Goal: Information Seeking & Learning: Compare options

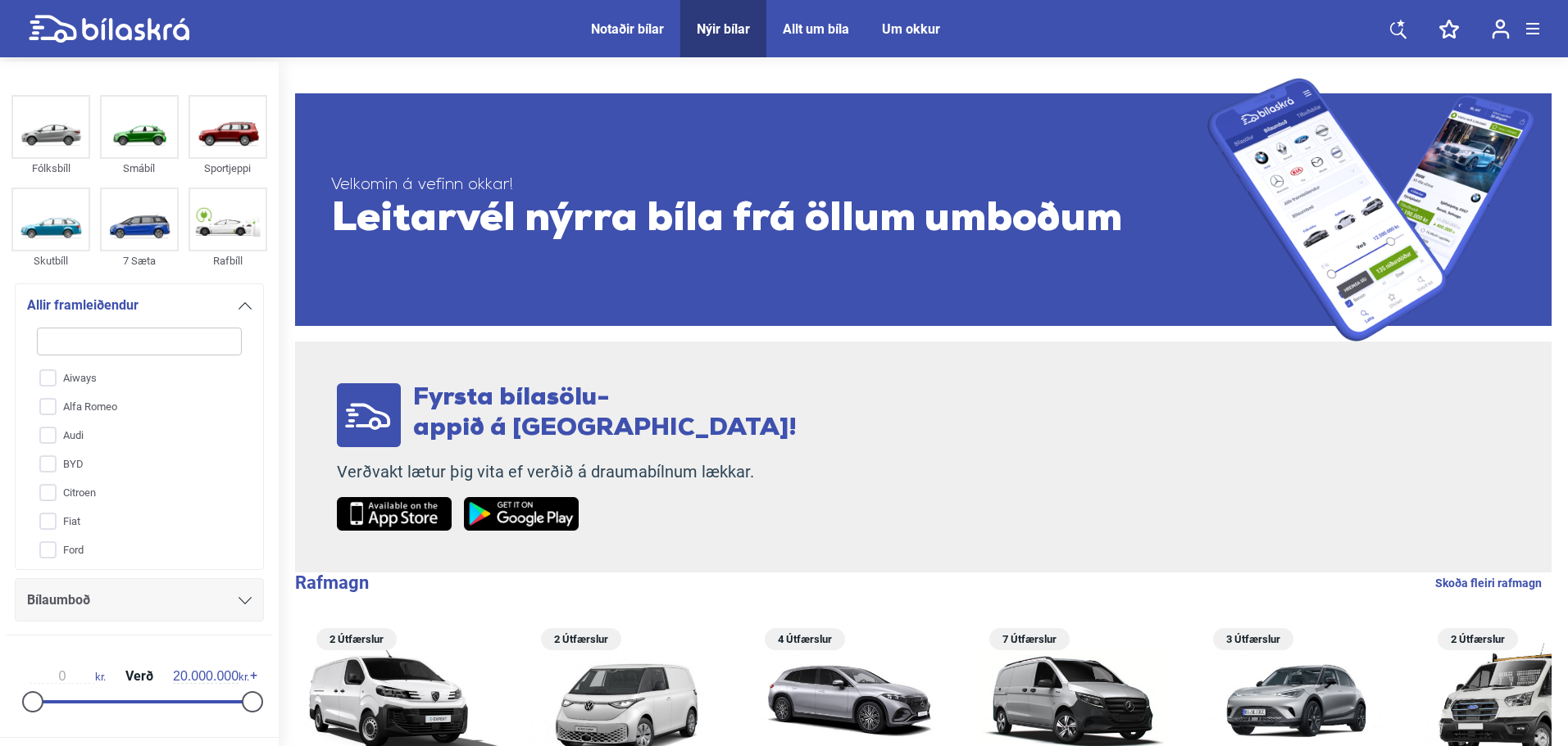
type input "m"
checkbox input "false"
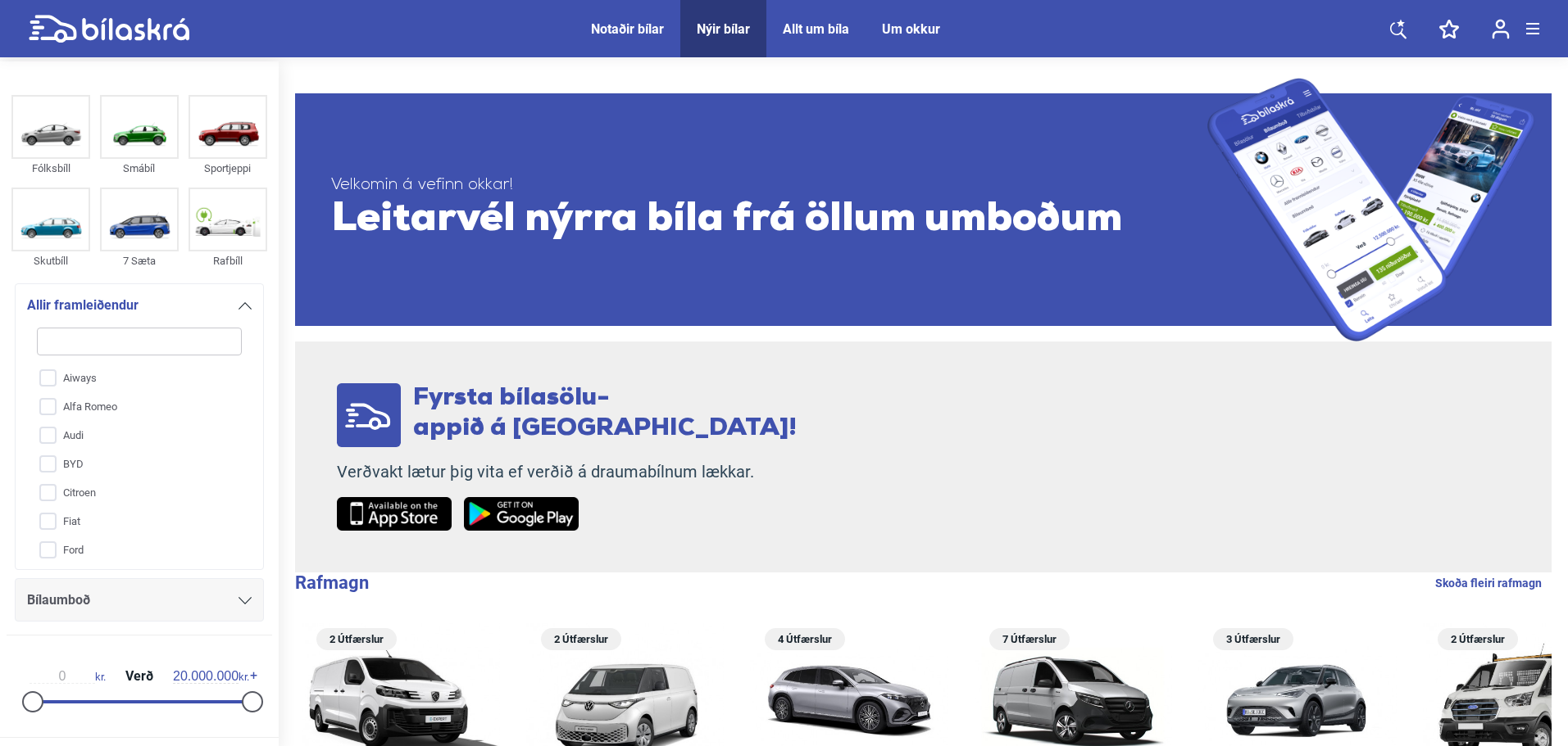
checkbox input "false"
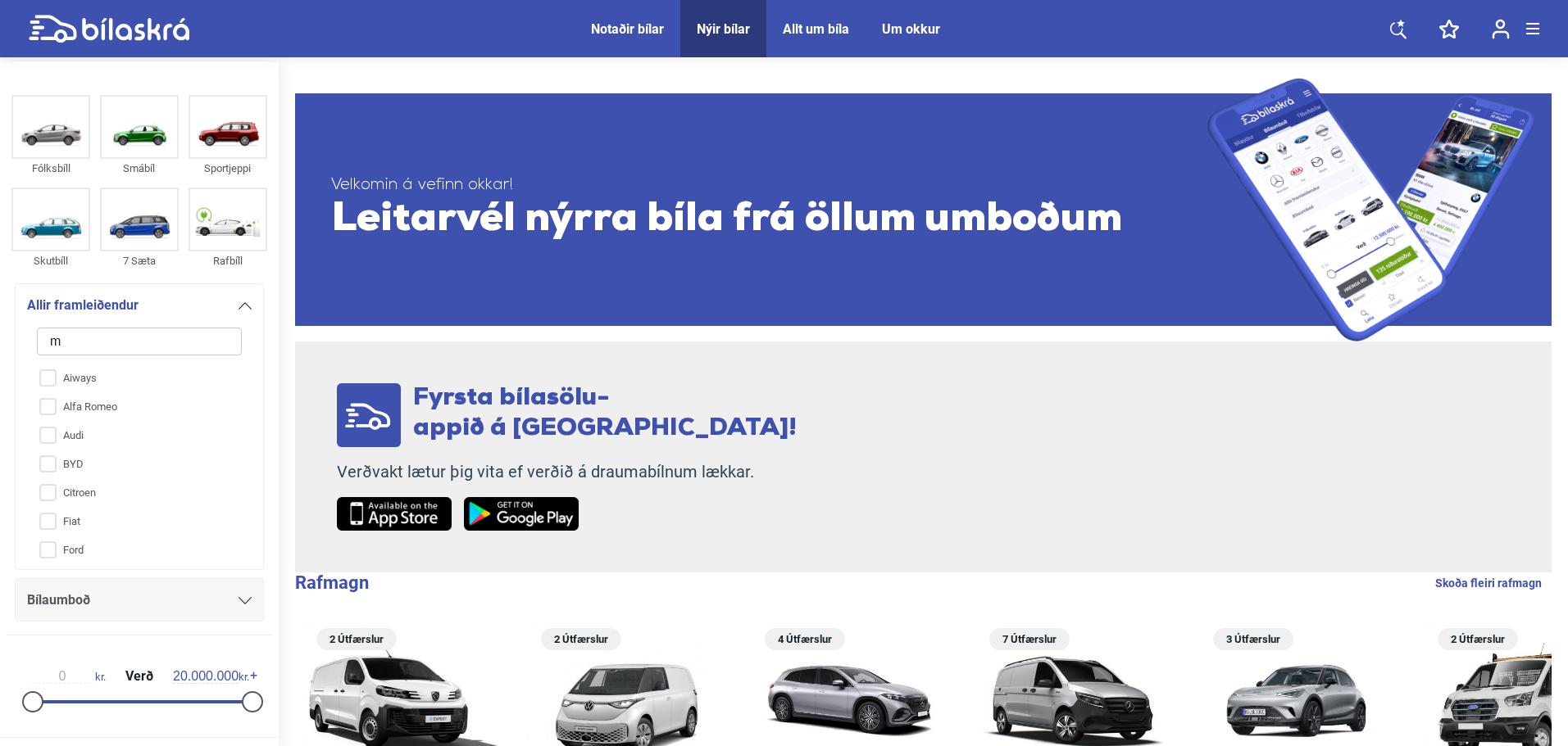
type input "ma"
checkbox input "false"
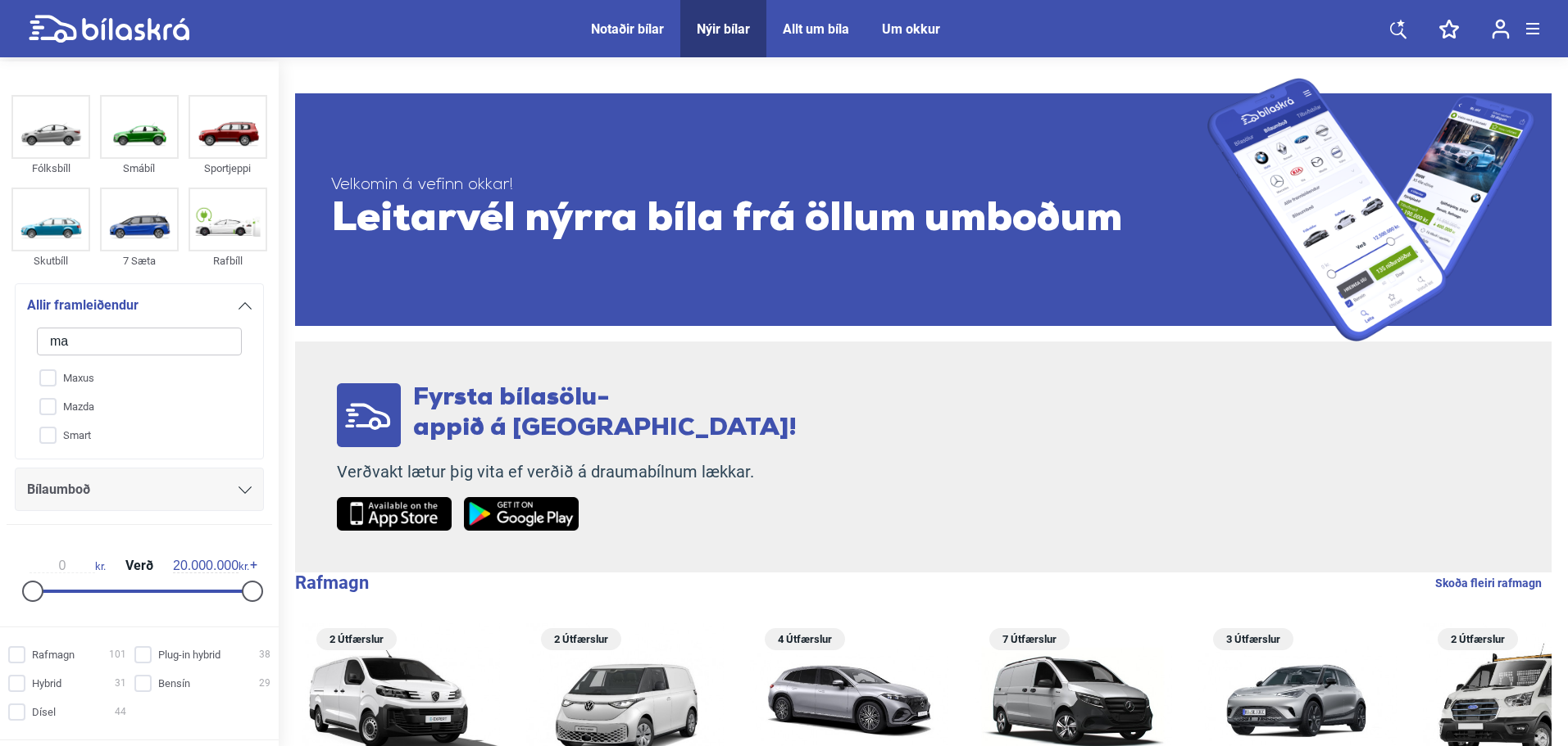
type input "maz"
checkbox input "false"
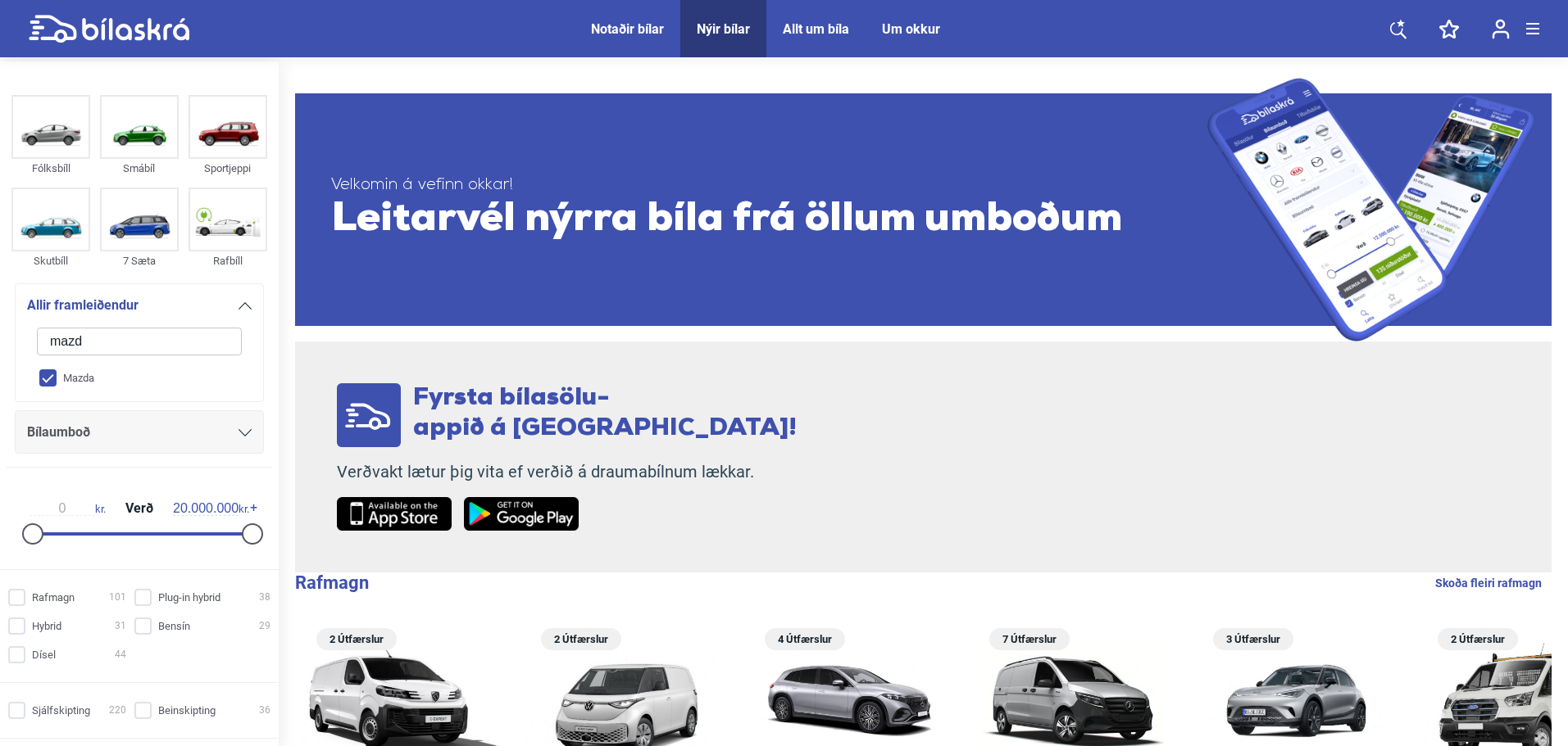
type input "mazda"
checkbox input "true"
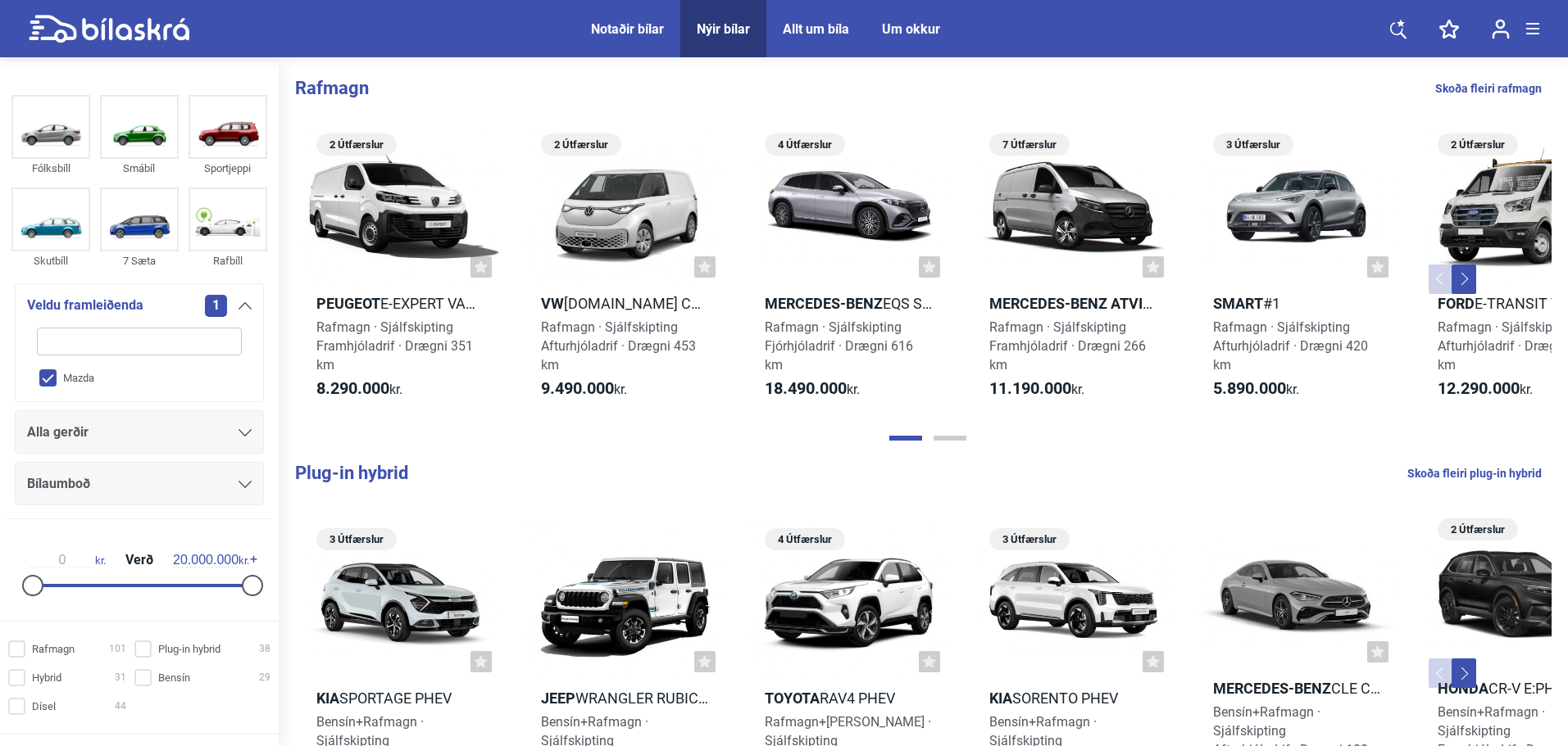
checkbox input "false"
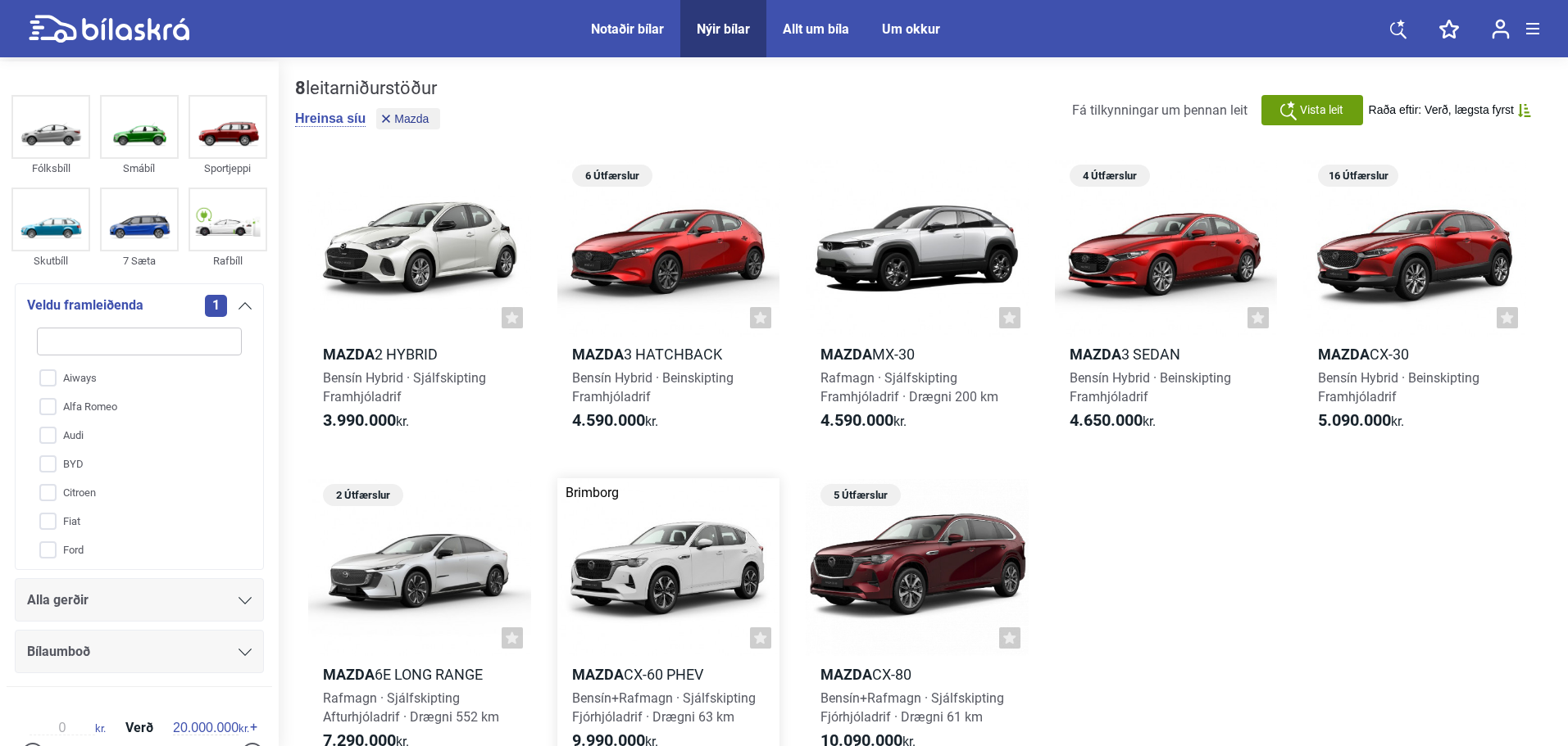
click at [610, 551] on div at bounding box center [668, 567] width 223 height 178
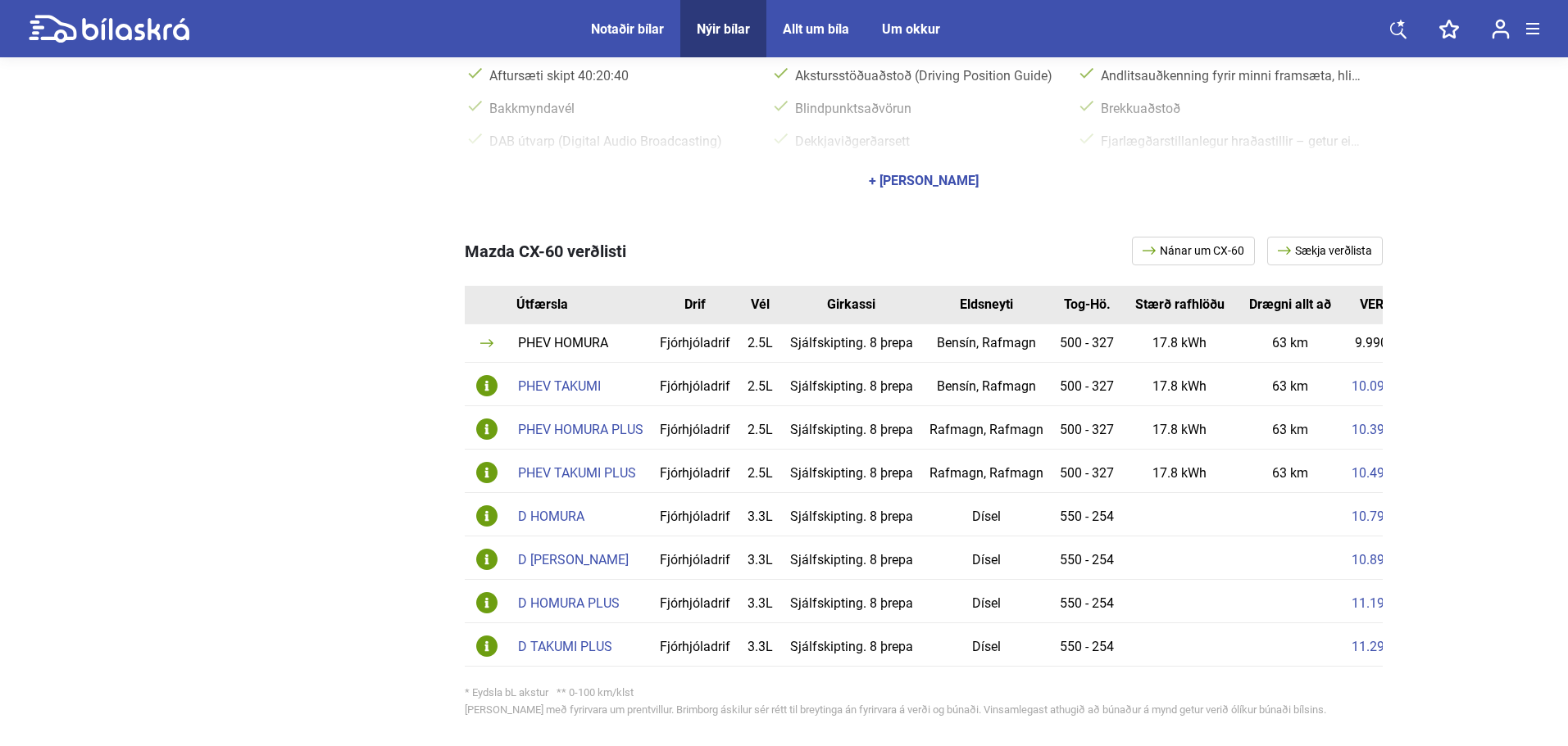
scroll to position [874, 0]
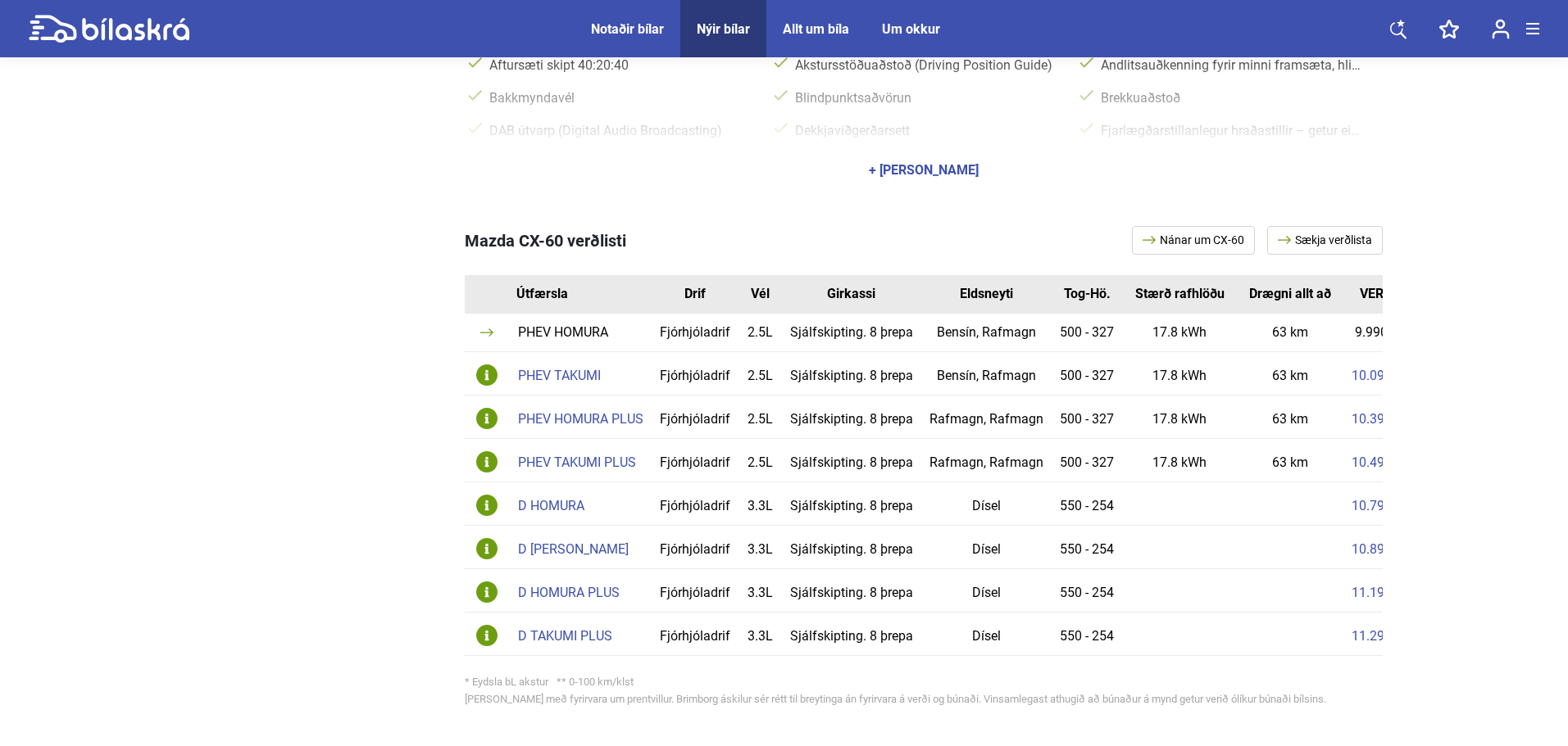
click at [556, 458] on div "PHEV TAKUMI PLUS" at bounding box center [581, 462] width 125 height 13
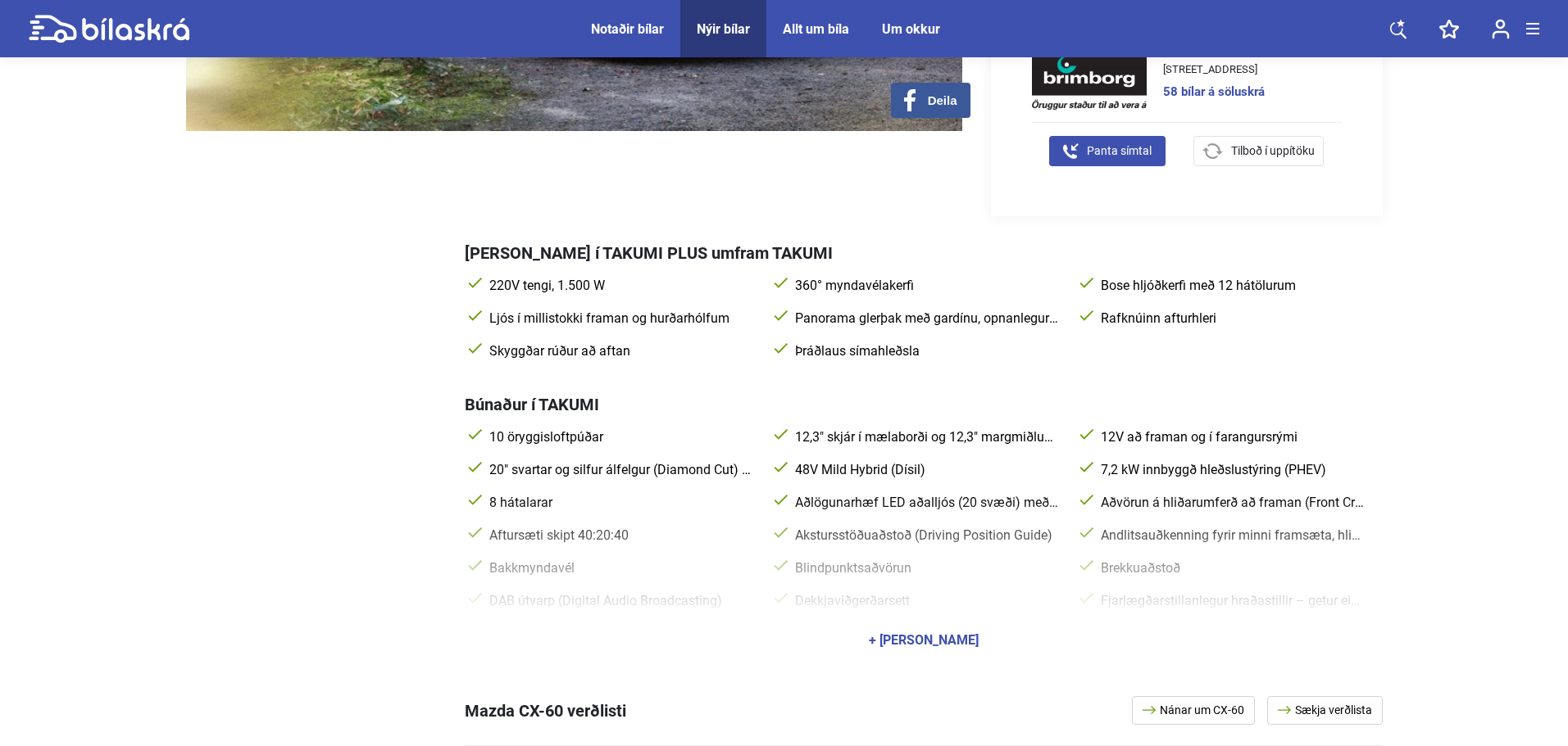
scroll to position [656, 0]
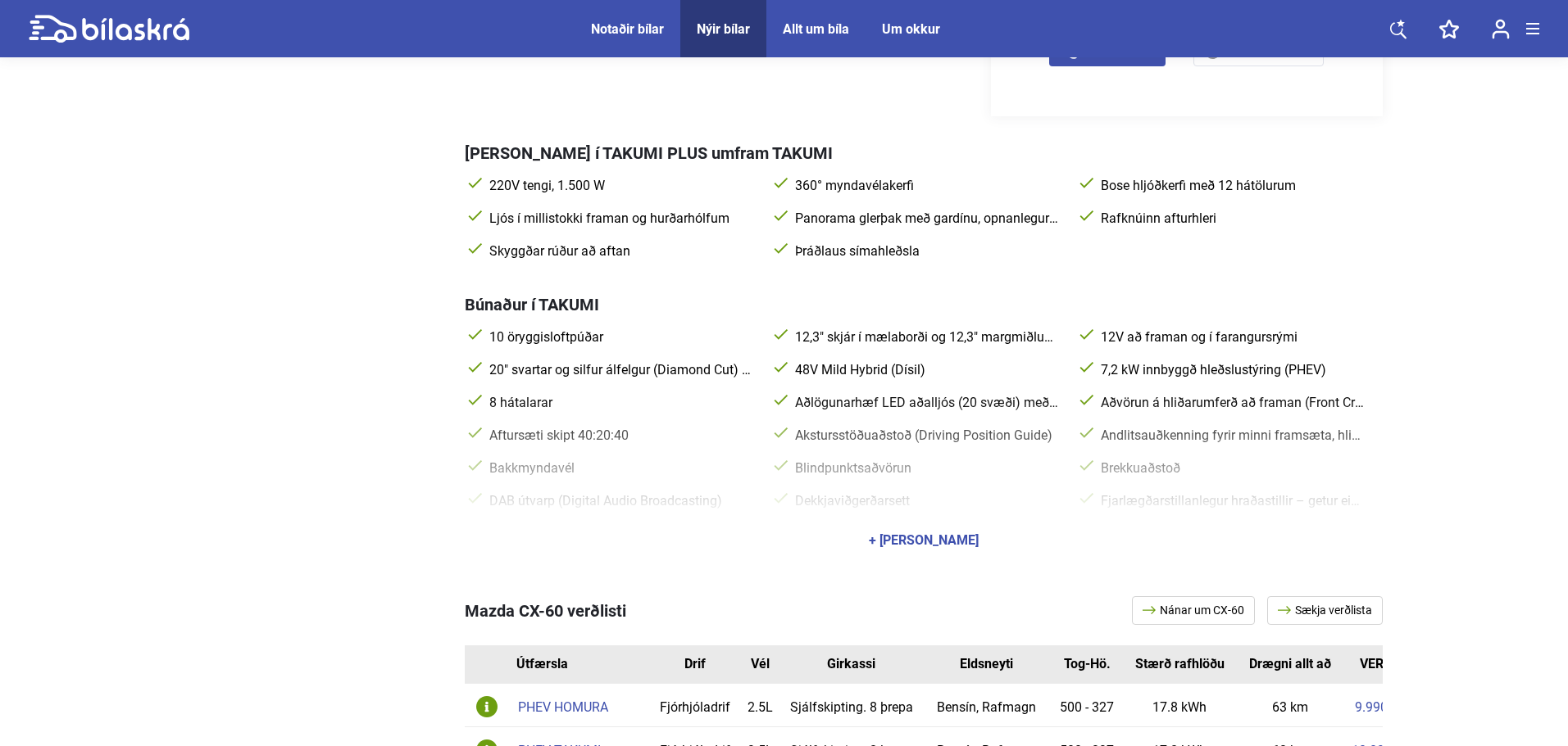
click at [920, 534] on div "+ [PERSON_NAME]" at bounding box center [923, 540] width 110 height 13
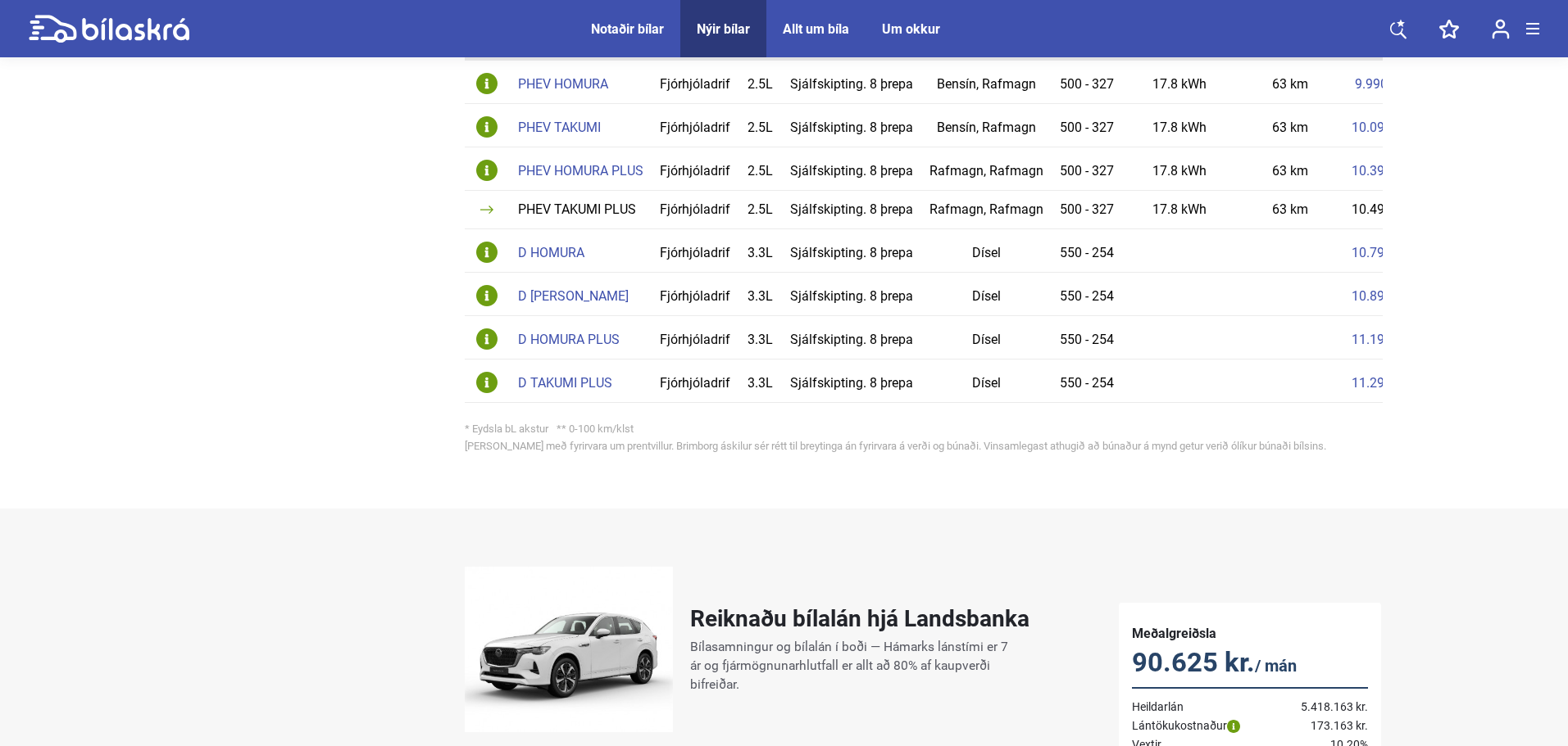
scroll to position [1747, 0]
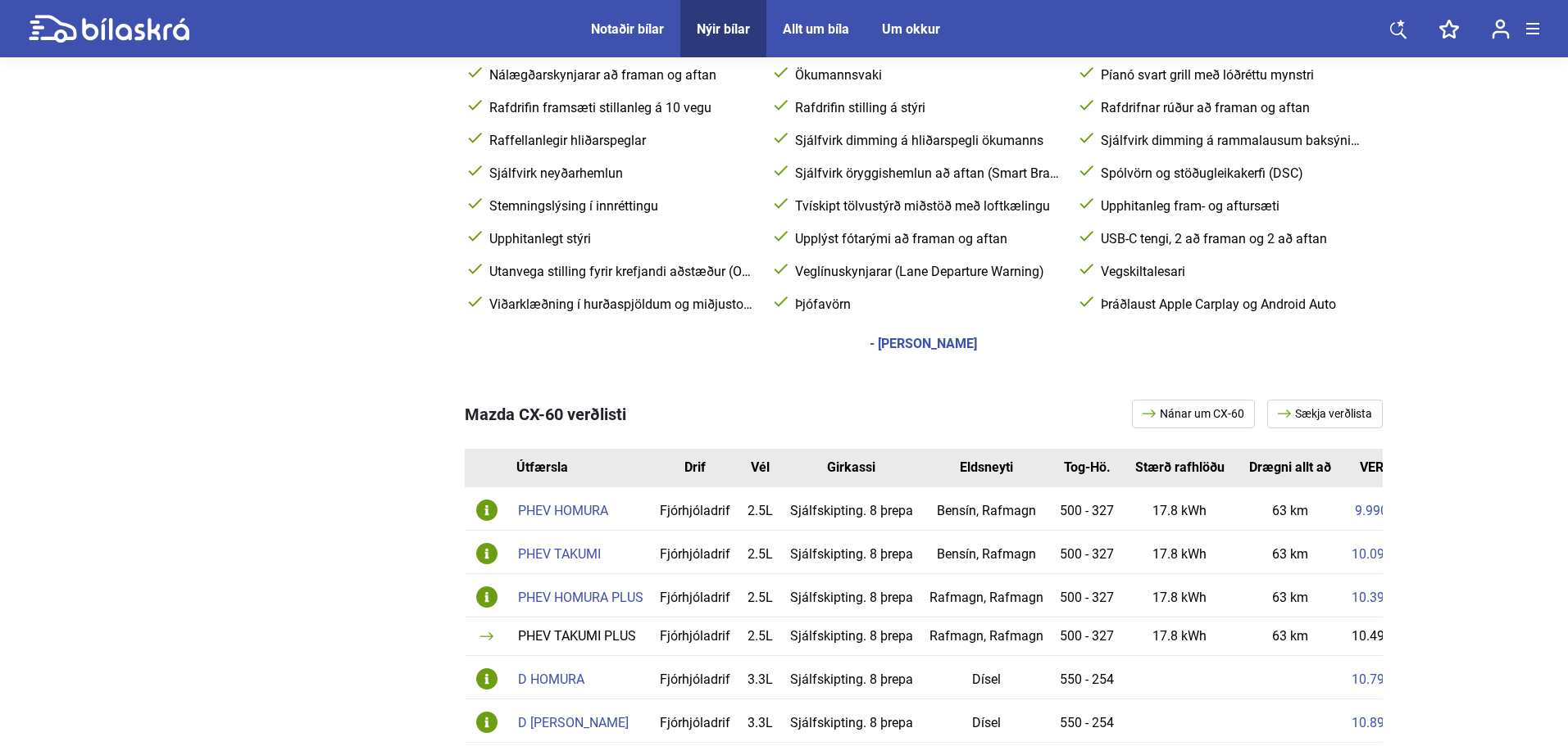
click at [580, 601] on div "PHEV HOMURA PLUS" at bounding box center [581, 598] width 125 height 13
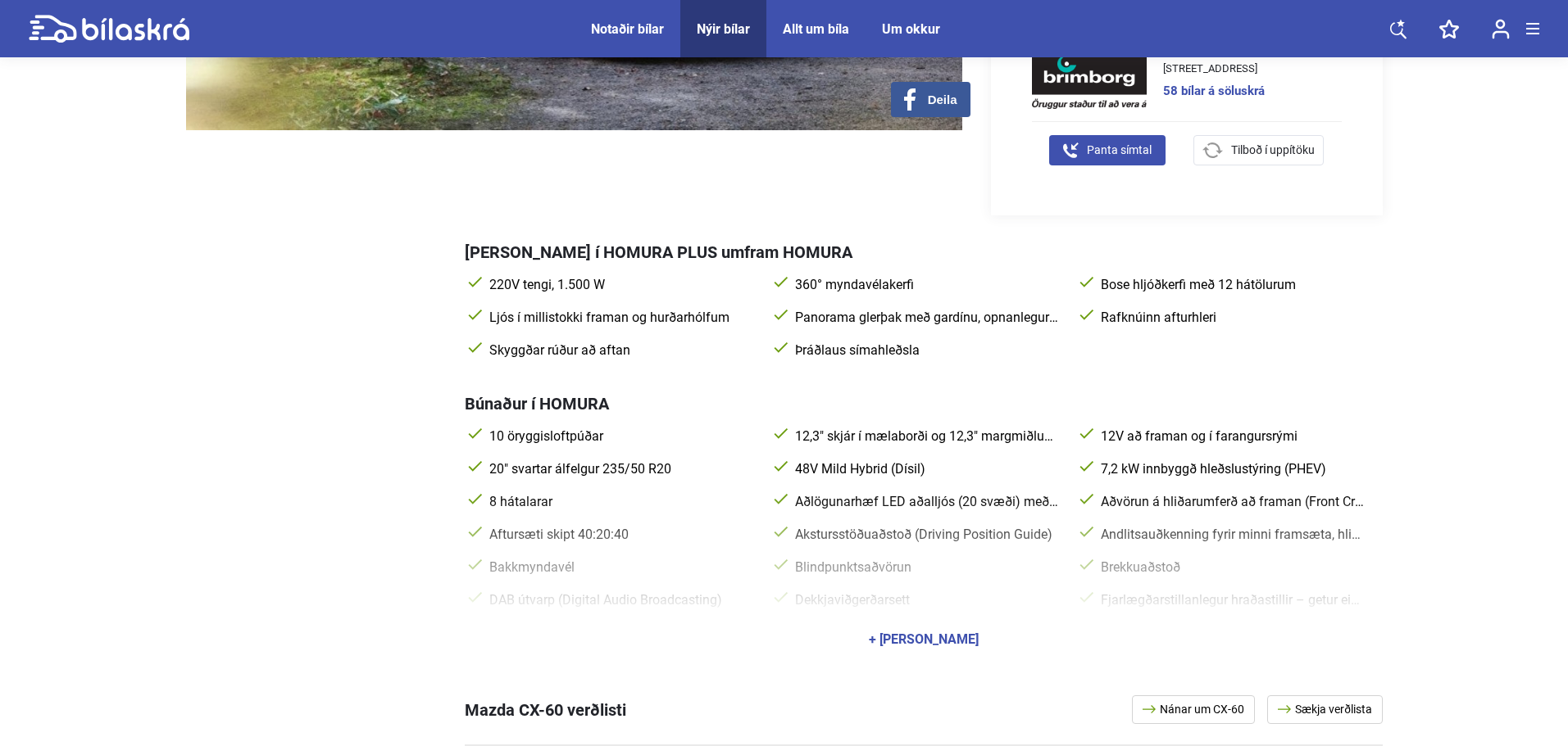
scroll to position [656, 0]
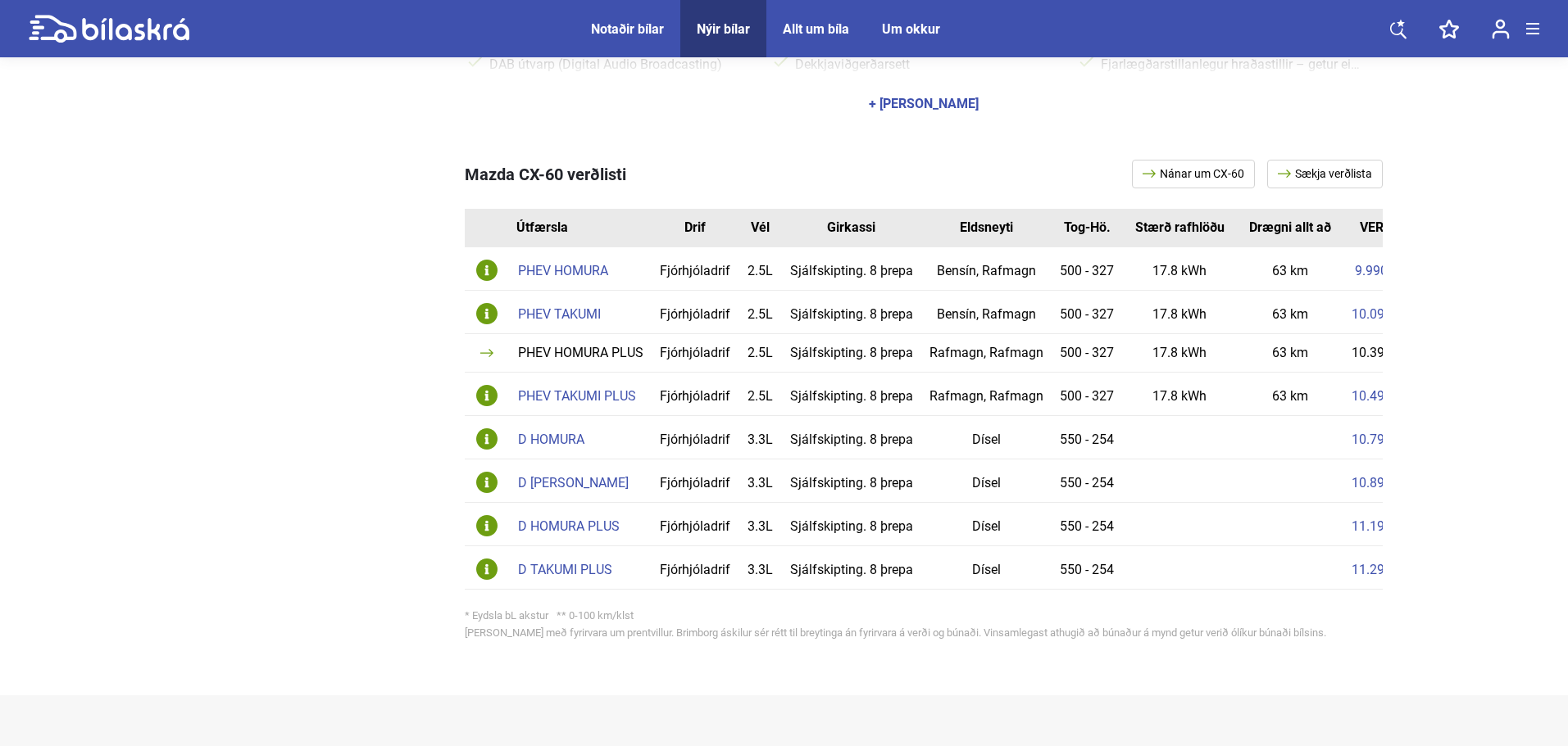
click at [568, 390] on div "PHEV TAKUMI PLUS" at bounding box center [581, 396] width 125 height 13
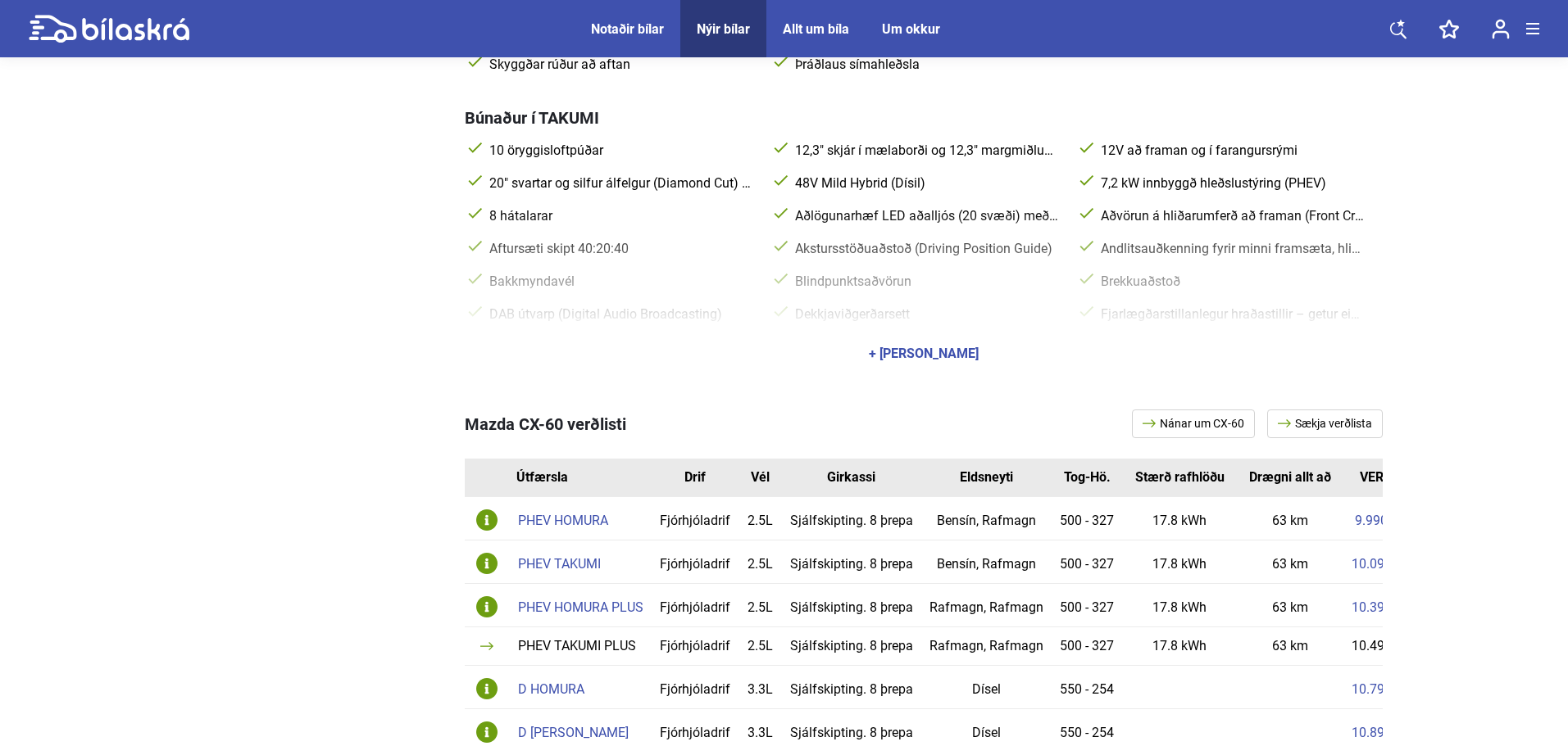
scroll to position [874, 0]
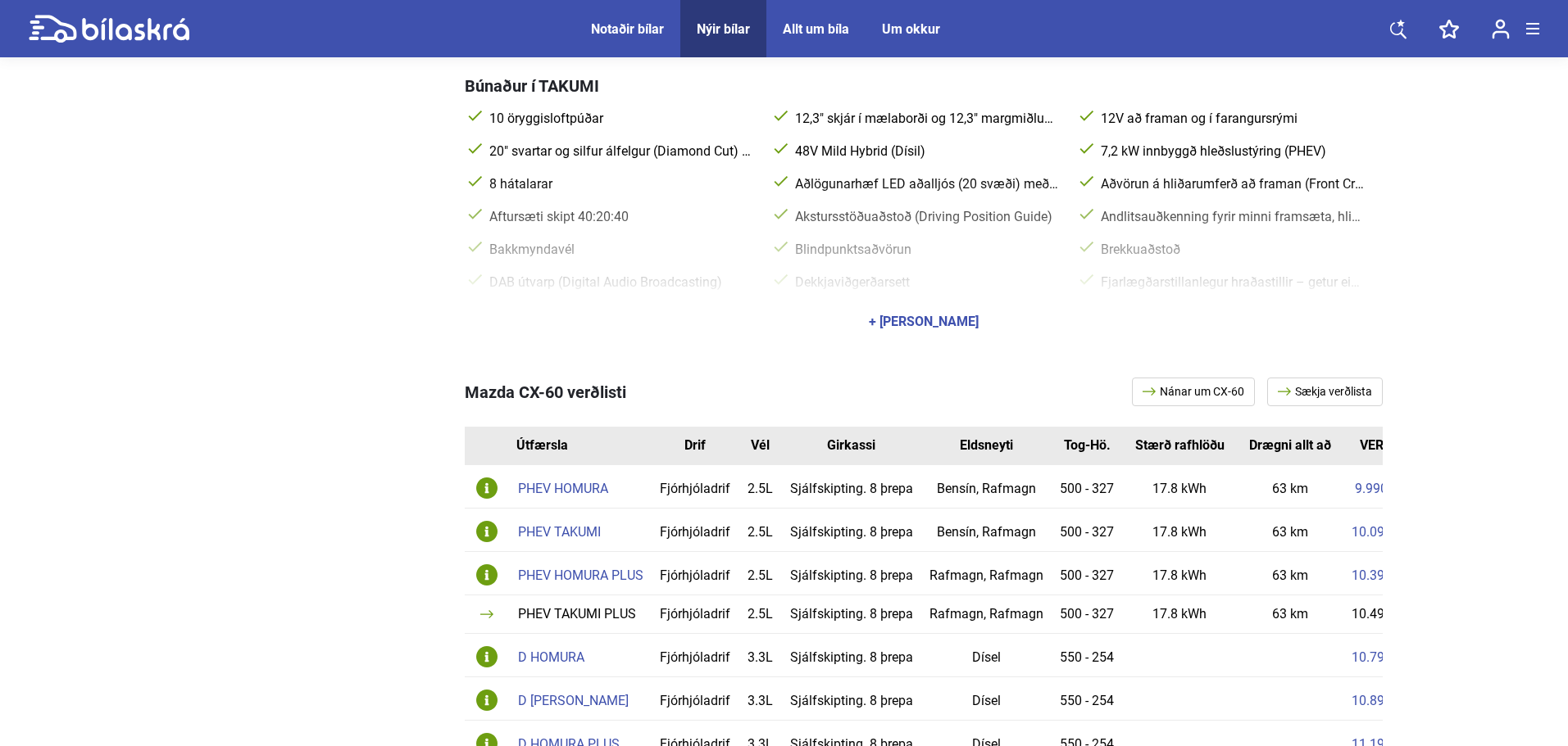
drag, startPoint x: 597, startPoint y: 575, endPoint x: 220, endPoint y: 323, distance: 453.5
click at [220, 323] on div "Búnaður í TAKUMI PLUS umfram TAKUMI 220V tengi, 1.500 W 360° myndavélakerfi Bos…" at bounding box center [784, 121] width 1196 height 447
click at [894, 313] on div "+ [PERSON_NAME]" at bounding box center [923, 322] width 918 height 46
click at [935, 322] on div "+ [PERSON_NAME]" at bounding box center [923, 322] width 110 height 13
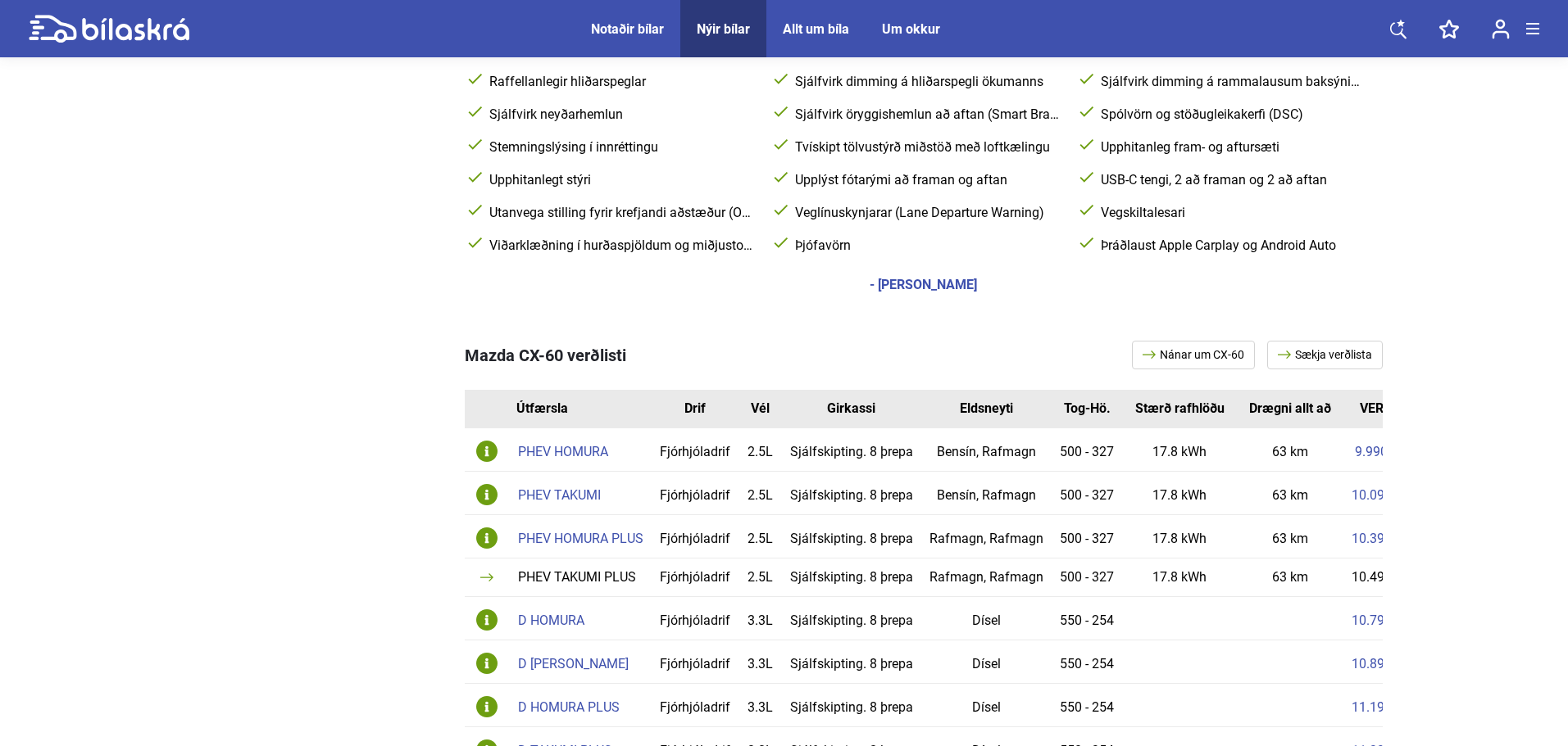
scroll to position [1530, 0]
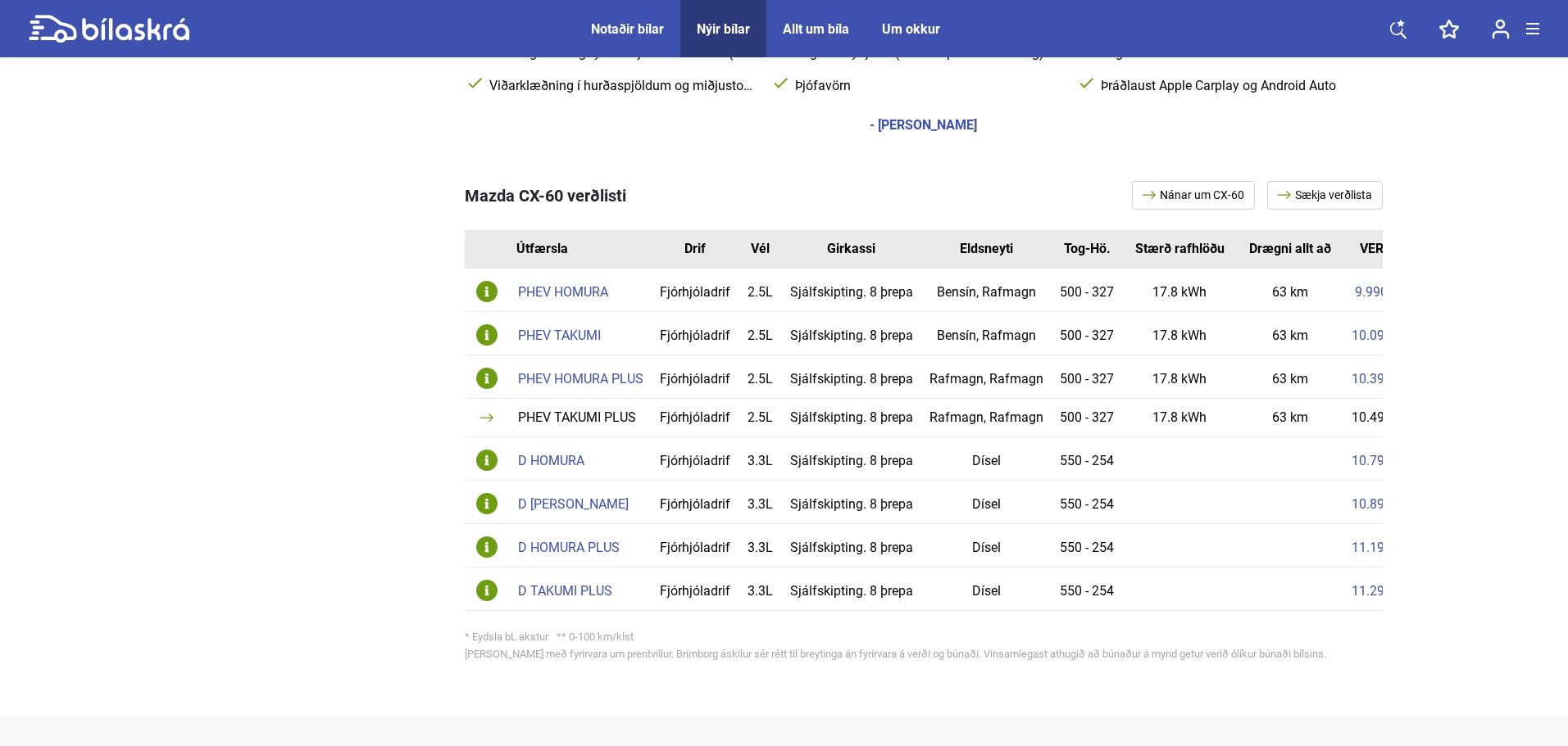
click at [581, 378] on div "PHEV HOMURA PLUS" at bounding box center [581, 379] width 125 height 13
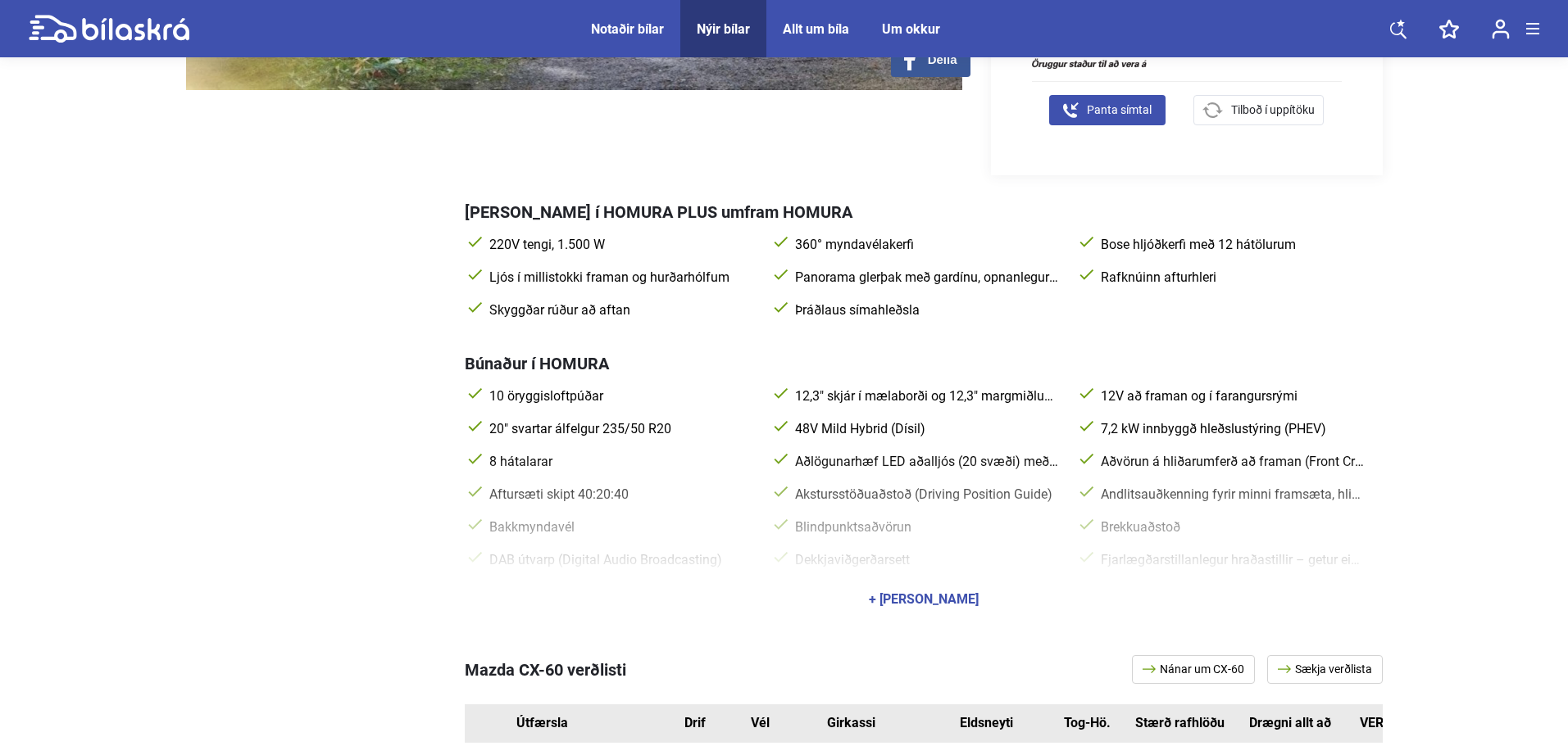
scroll to position [874, 0]
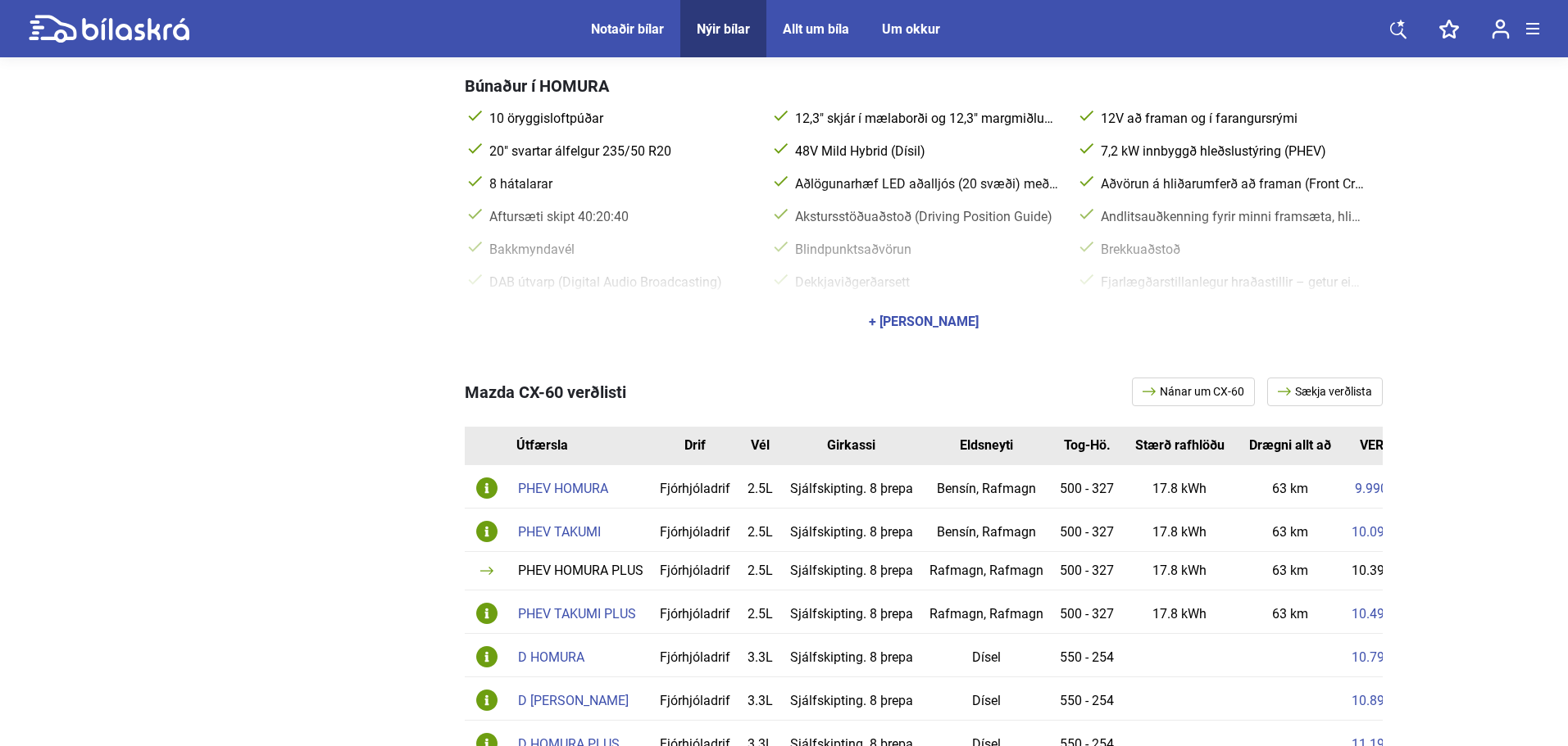
click at [531, 536] on div "PHEV TAKUMI" at bounding box center [581, 532] width 125 height 13
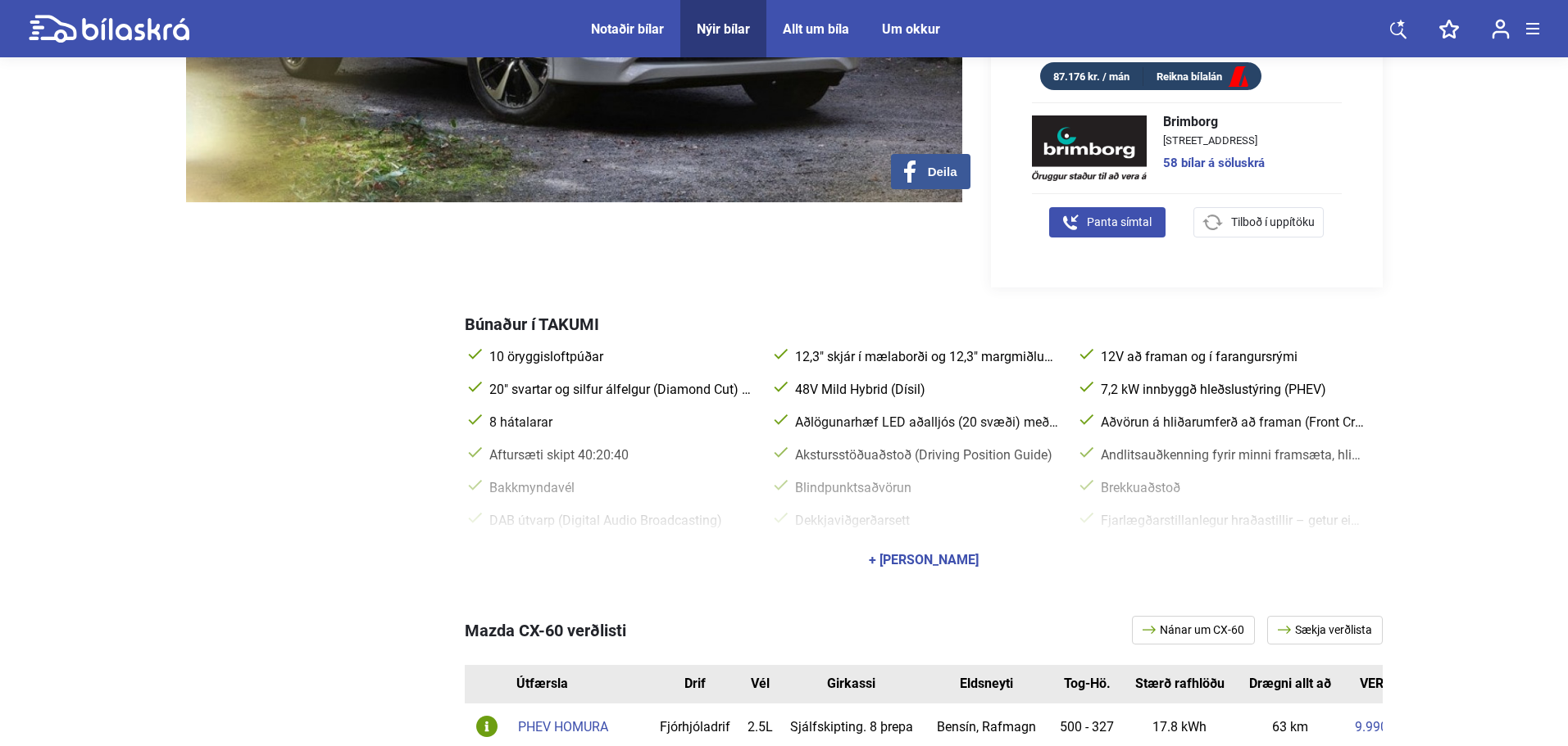
scroll to position [437, 0]
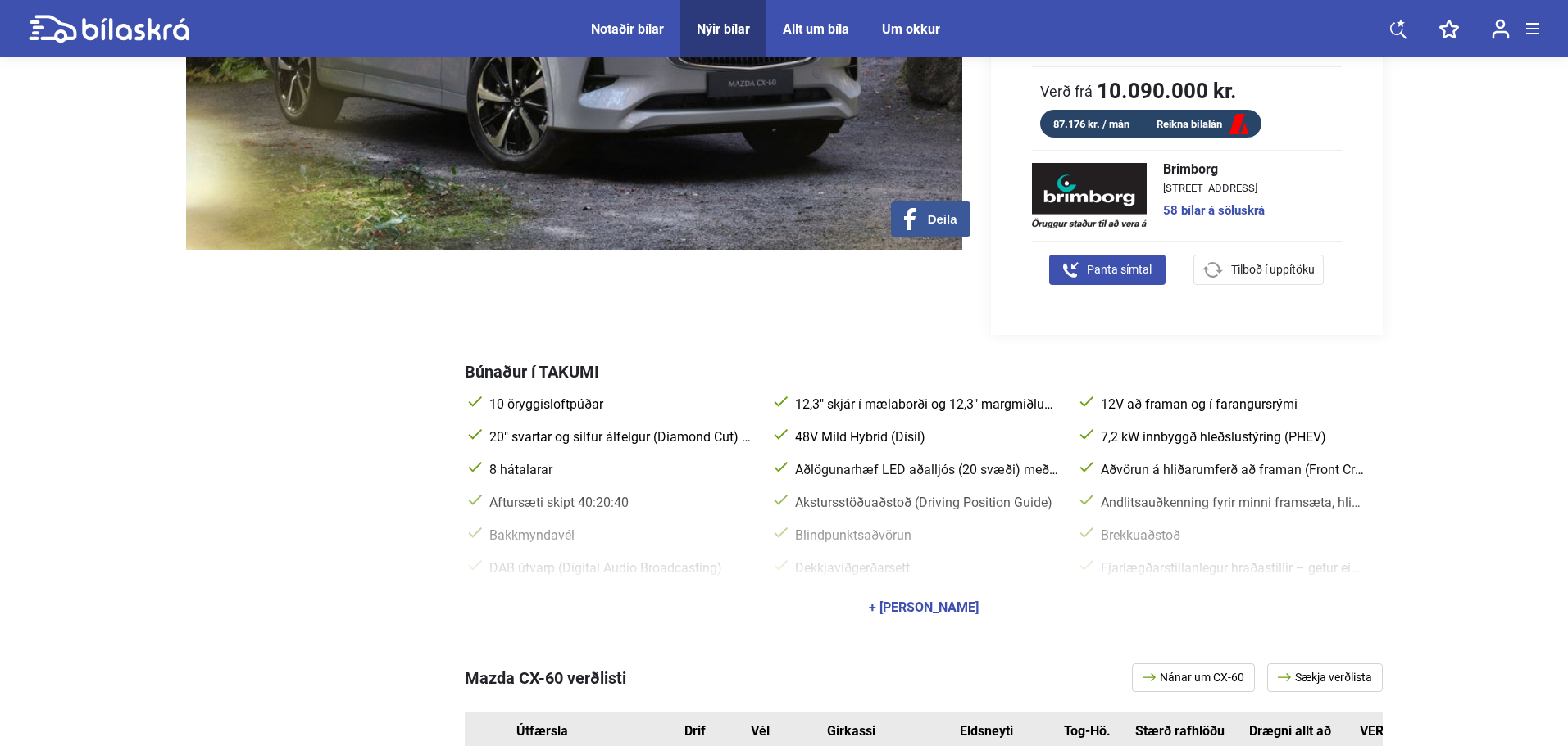
click at [899, 606] on div "+ [PERSON_NAME]" at bounding box center [923, 607] width 110 height 13
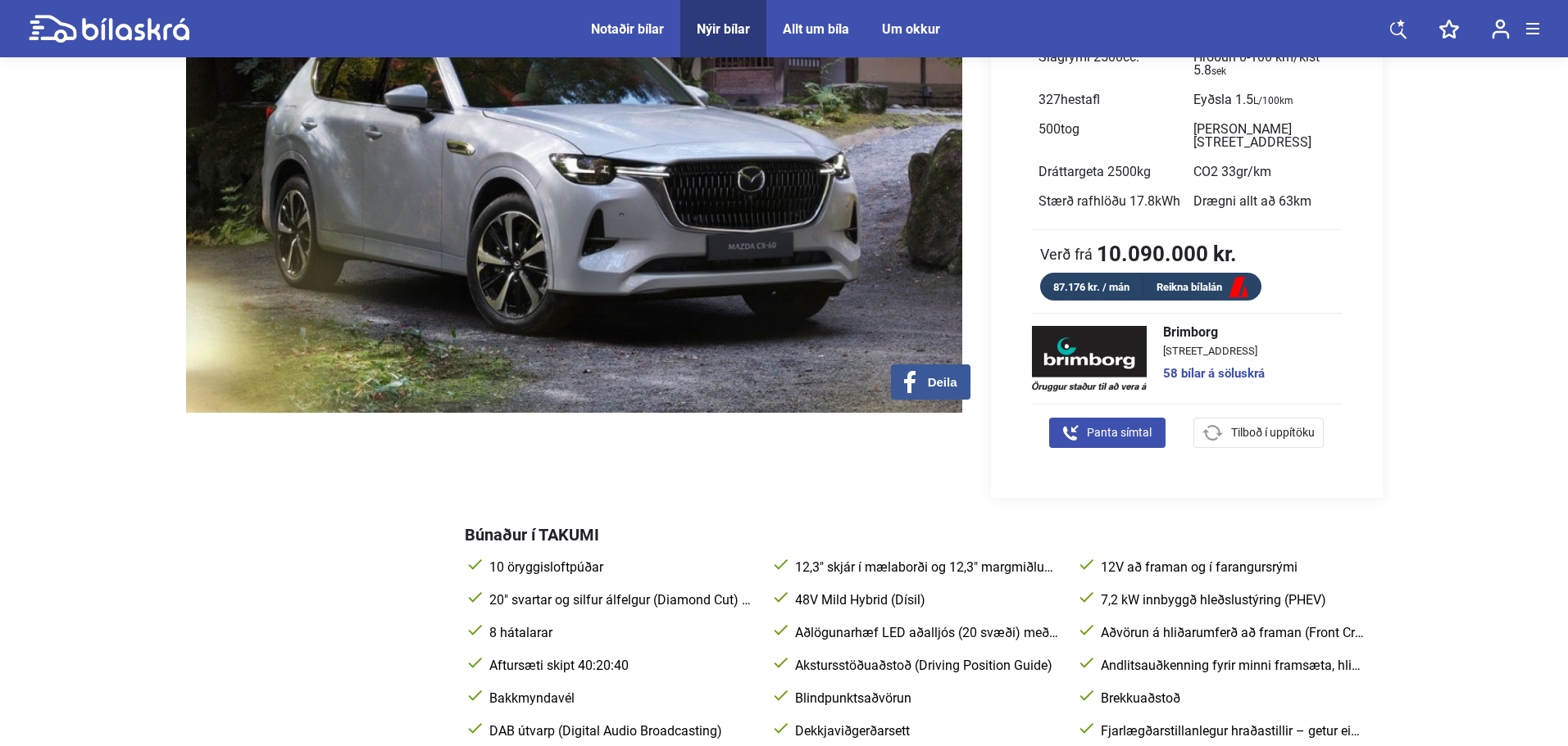
scroll to position [218, 0]
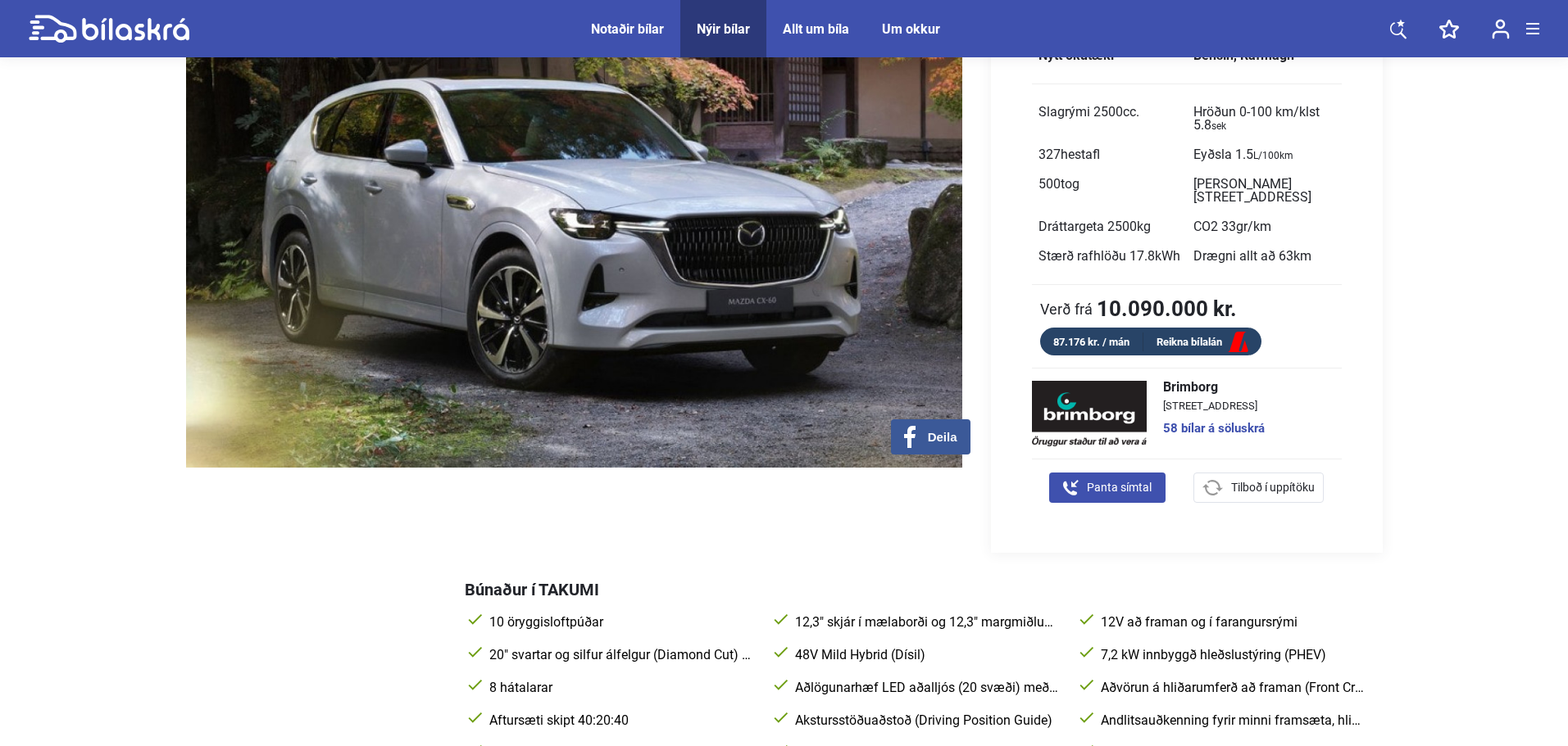
click at [1207, 430] on link "58 bílar á söluskrá" at bounding box center [1214, 429] width 102 height 12
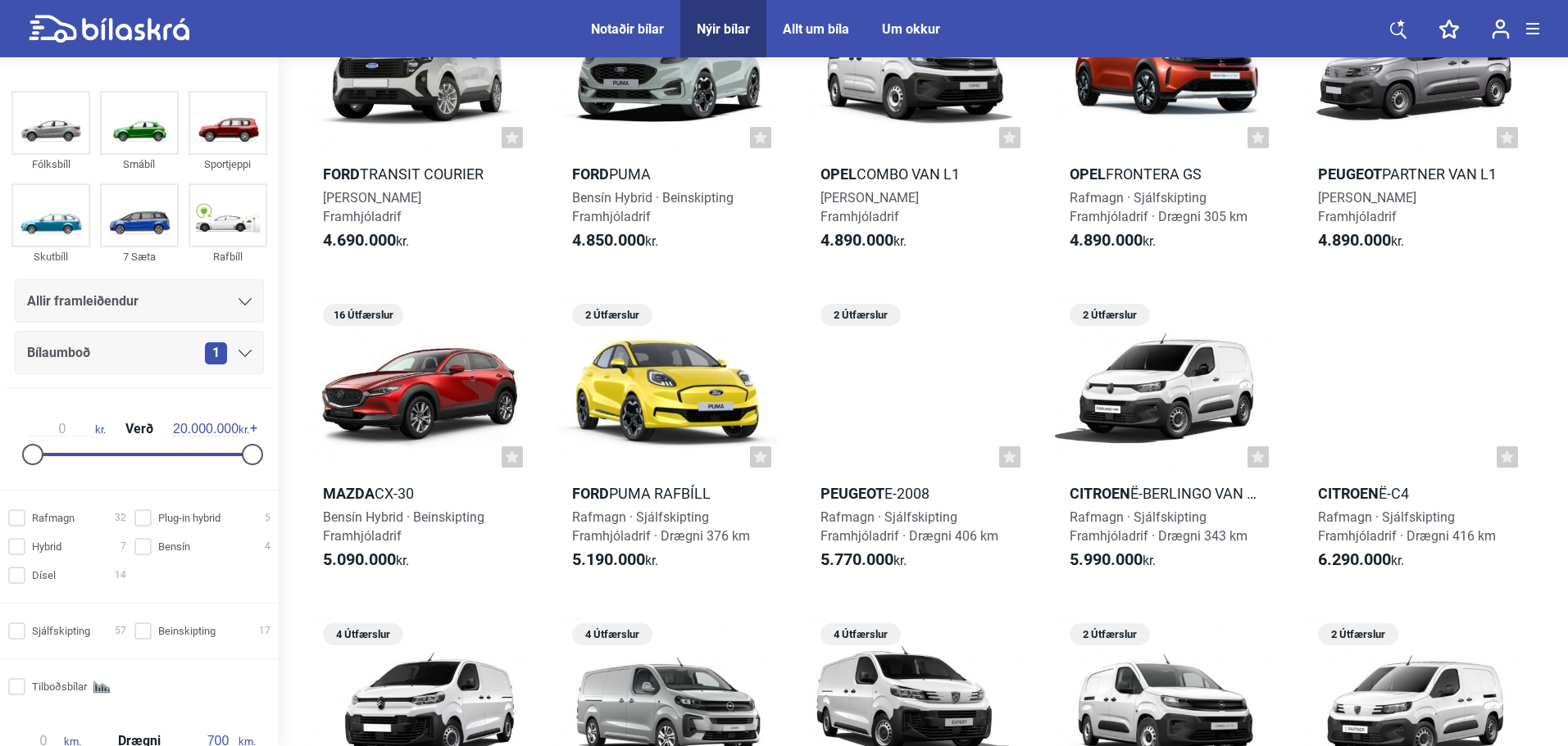
scroll to position [1092, 0]
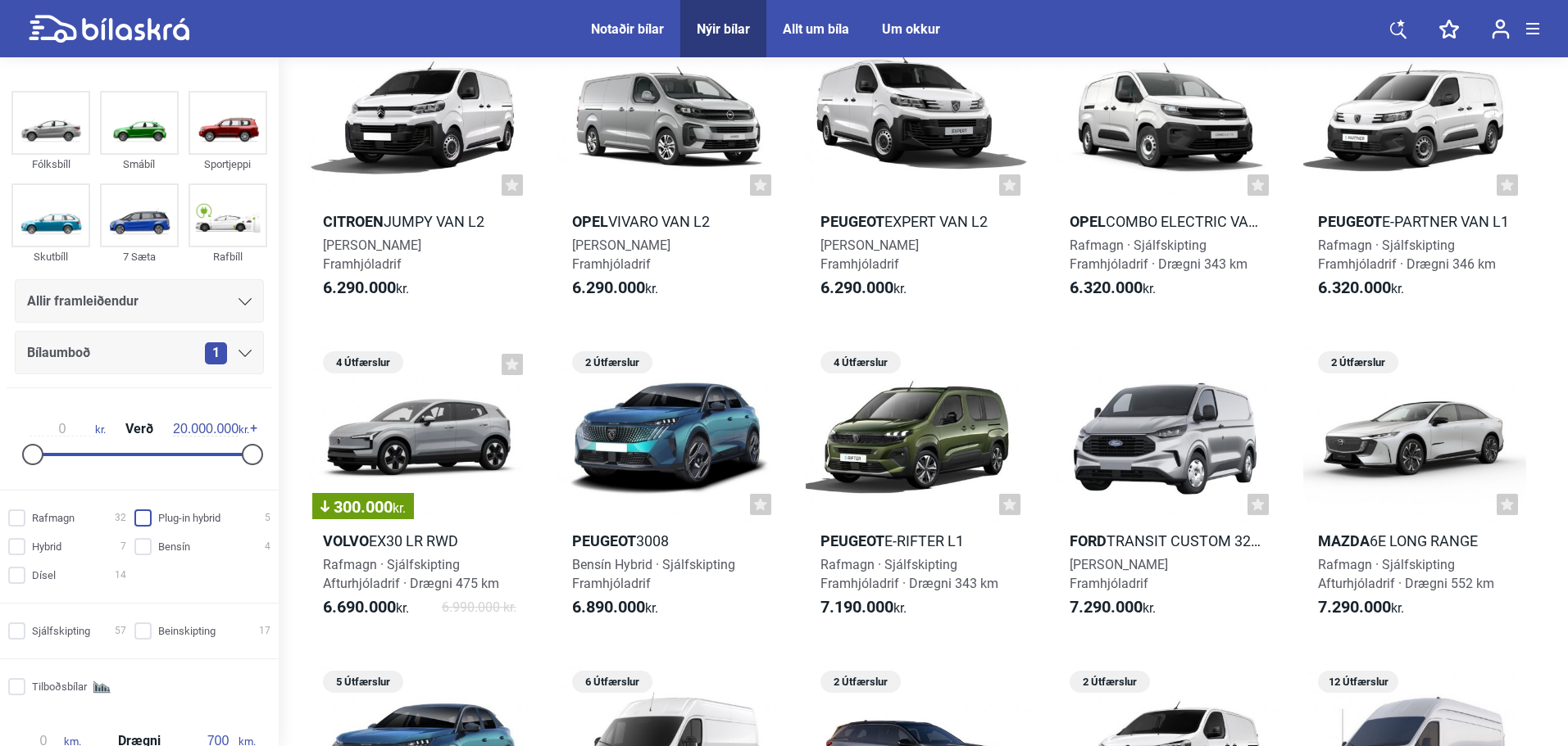
click at [161, 520] on input "Plug-in hybrid 5" at bounding box center [204, 519] width 136 height 18
checkbox input "true"
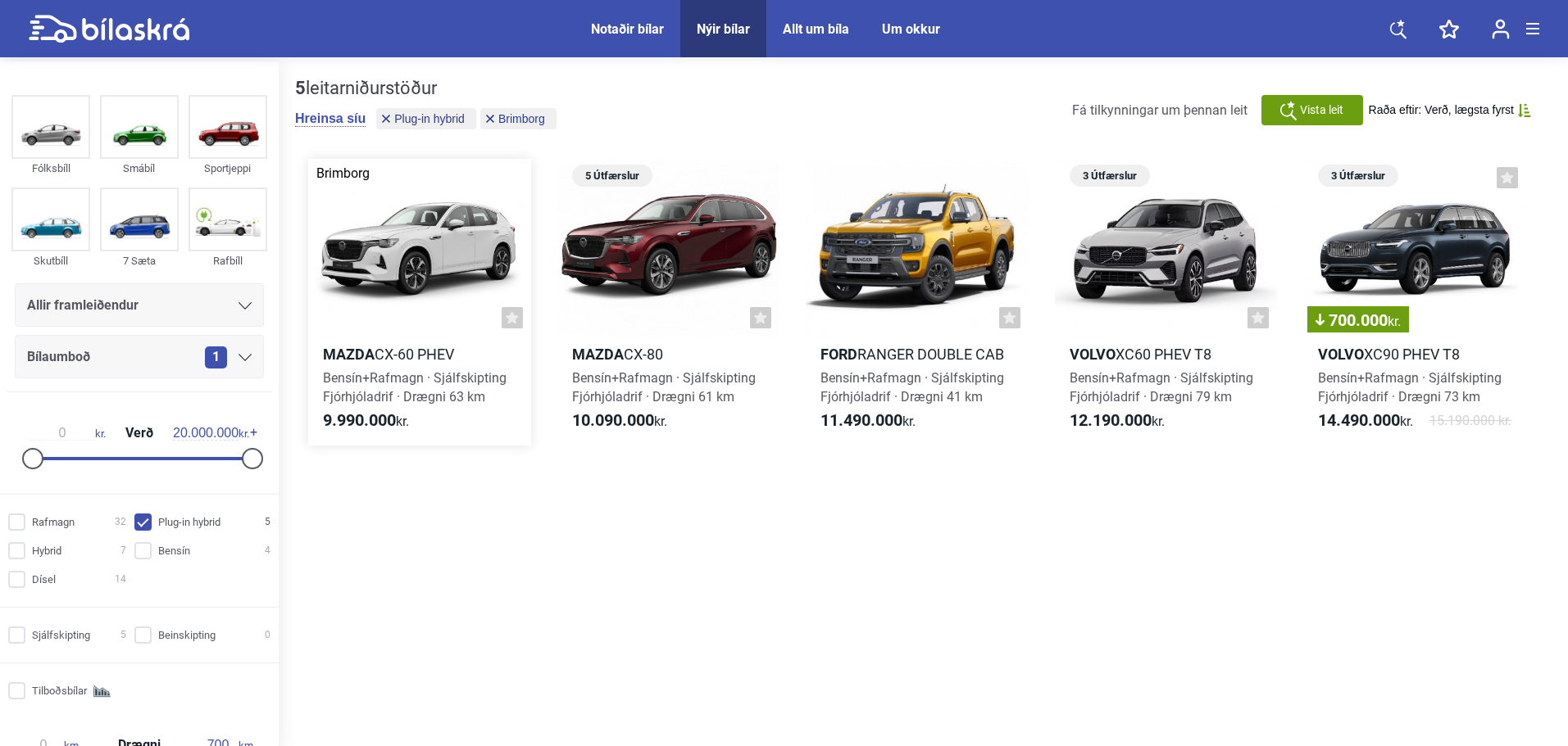
click at [371, 258] on div at bounding box center [419, 247] width 223 height 178
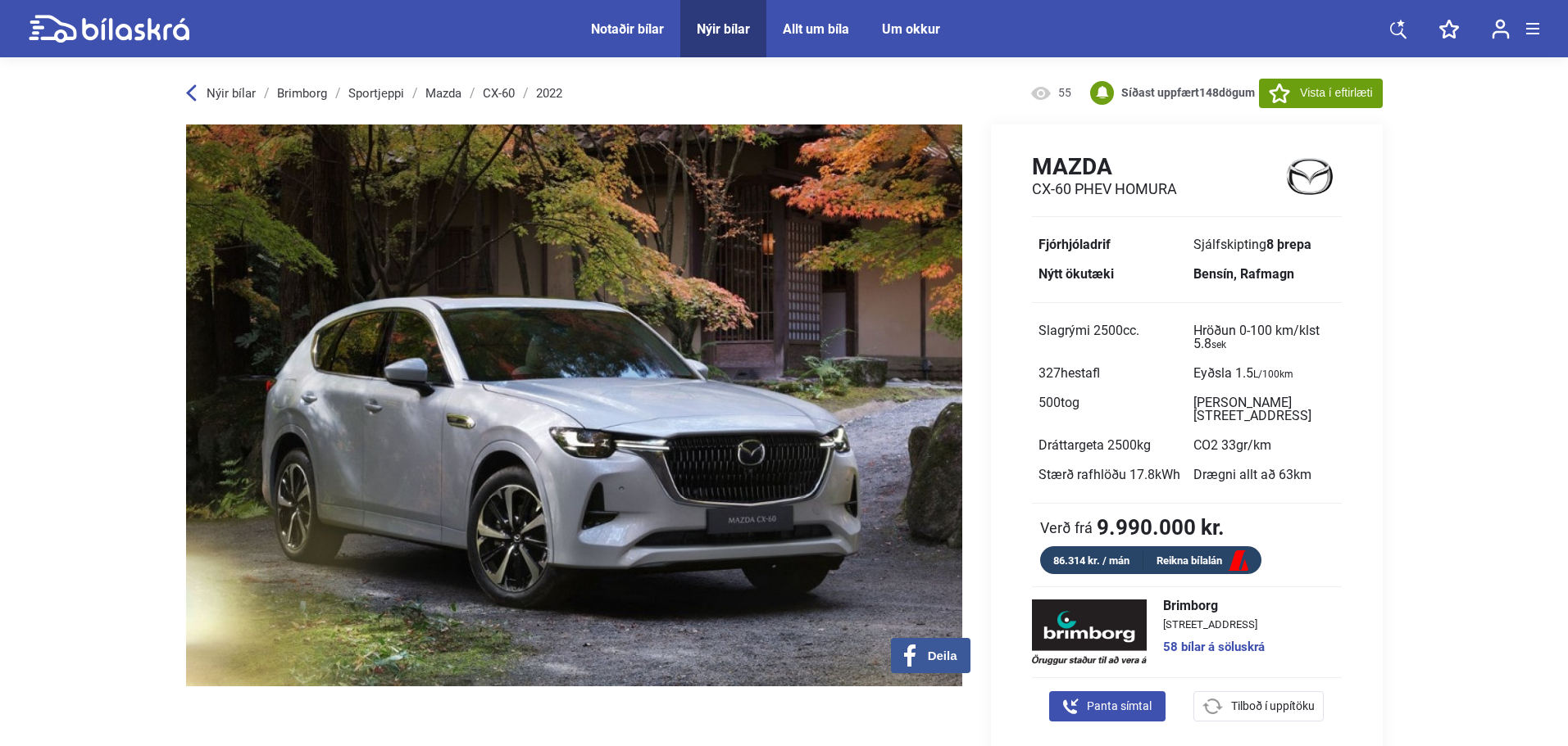
click at [1185, 654] on link "58 bílar á söluskrá" at bounding box center [1214, 648] width 102 height 12
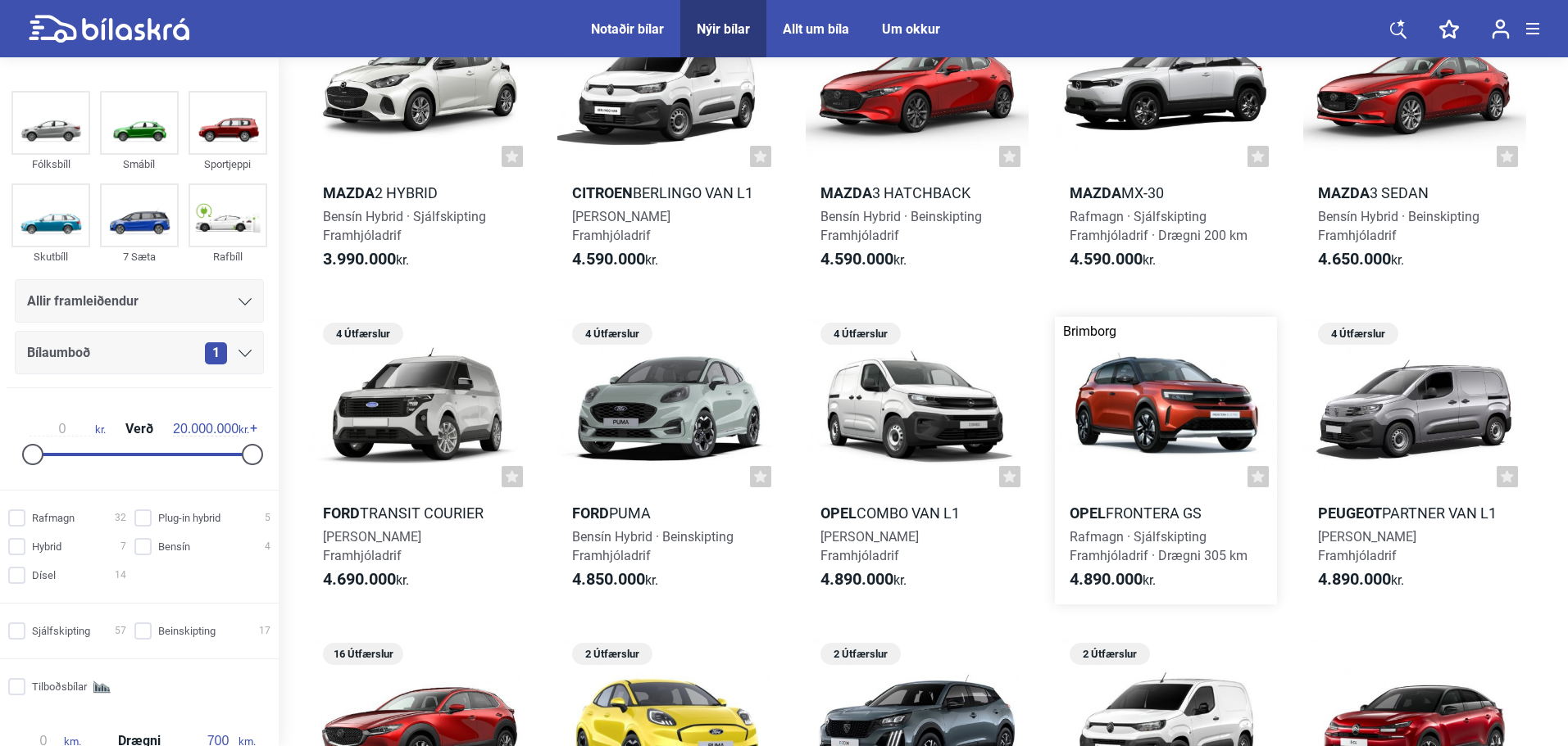
scroll to position [218, 0]
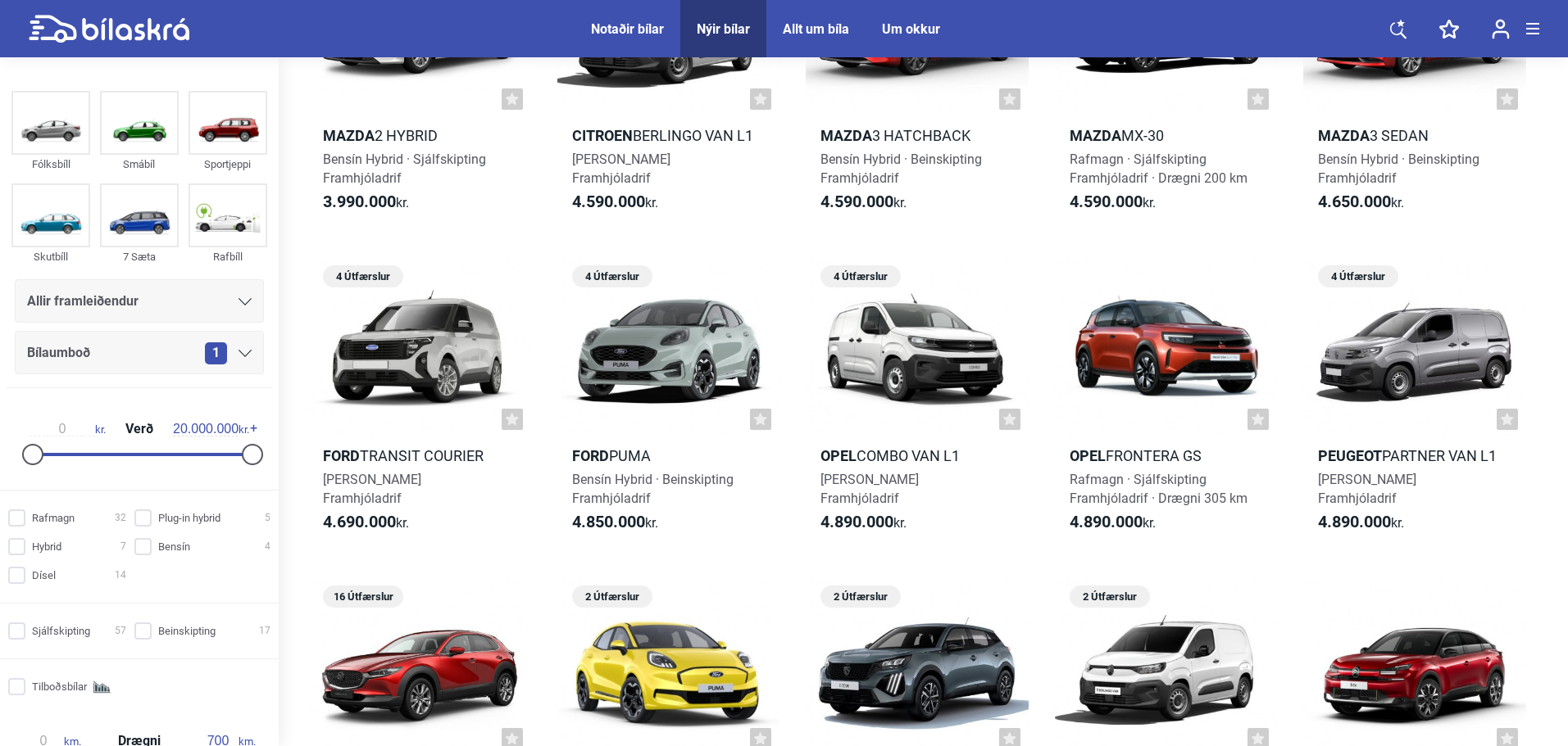
click at [86, 353] on span "Bílaumboð" at bounding box center [59, 353] width 63 height 23
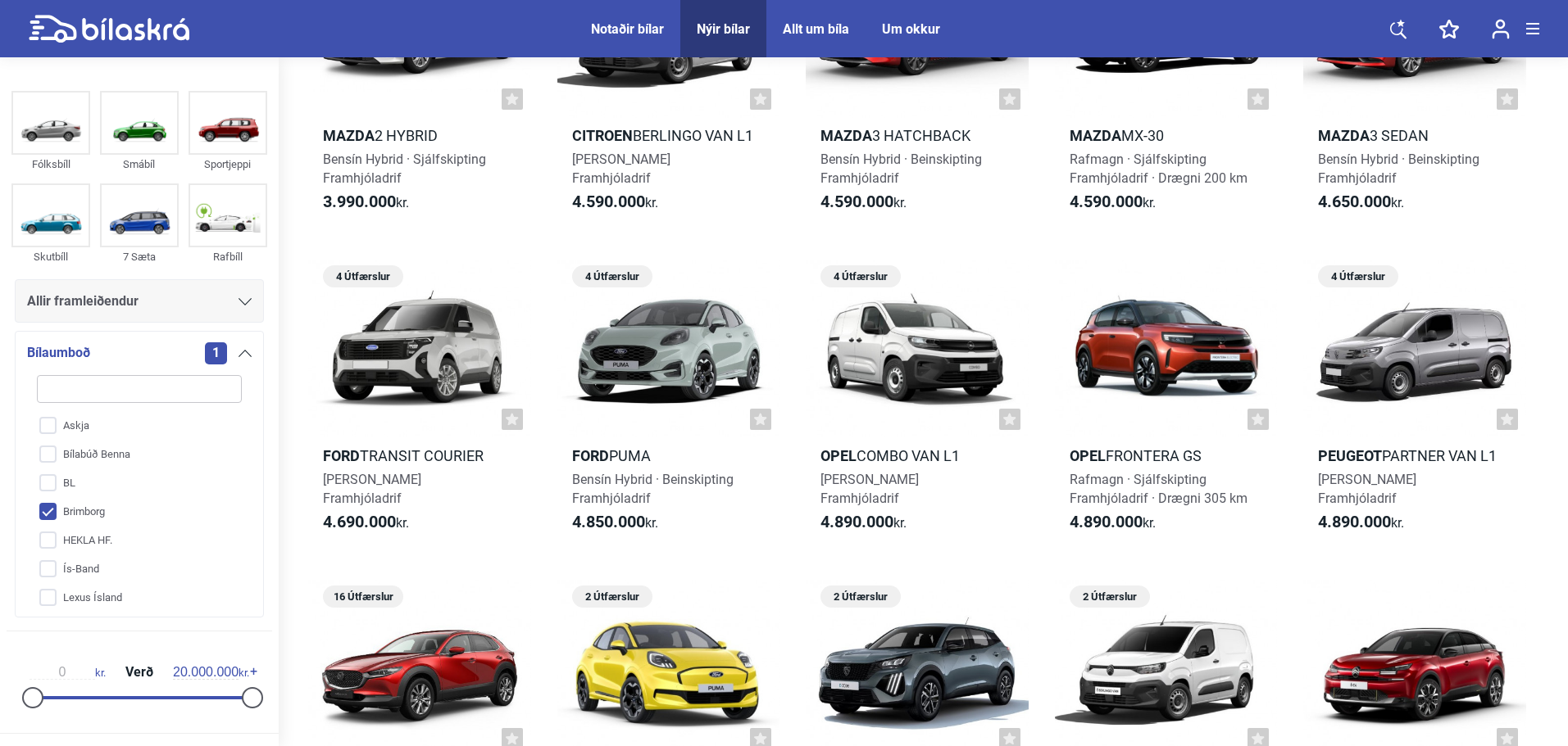
click at [91, 354] on div "Bílaumboð 1" at bounding box center [139, 353] width 225 height 23
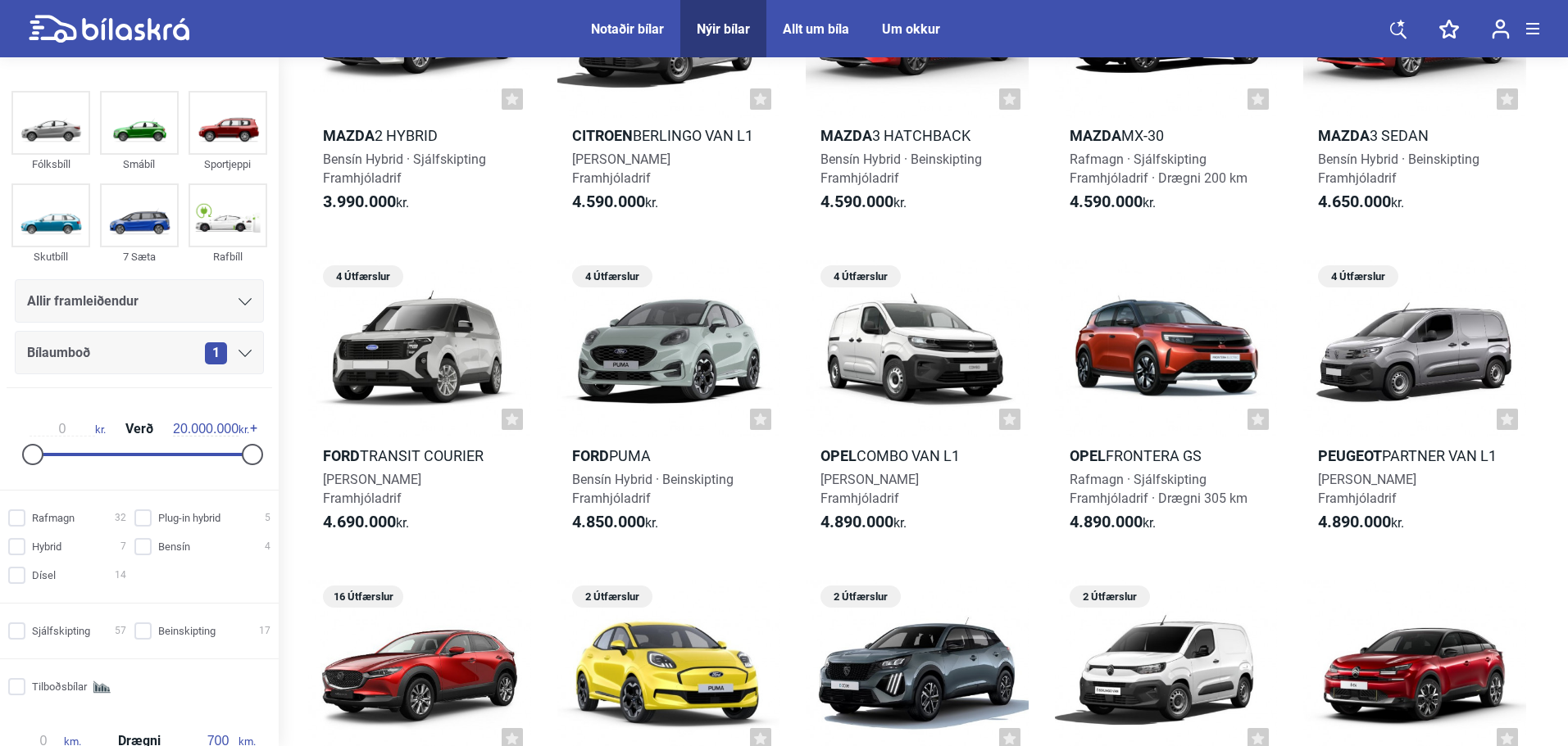
click at [90, 292] on span "Allir framleiðendur" at bounding box center [82, 302] width 111 height 23
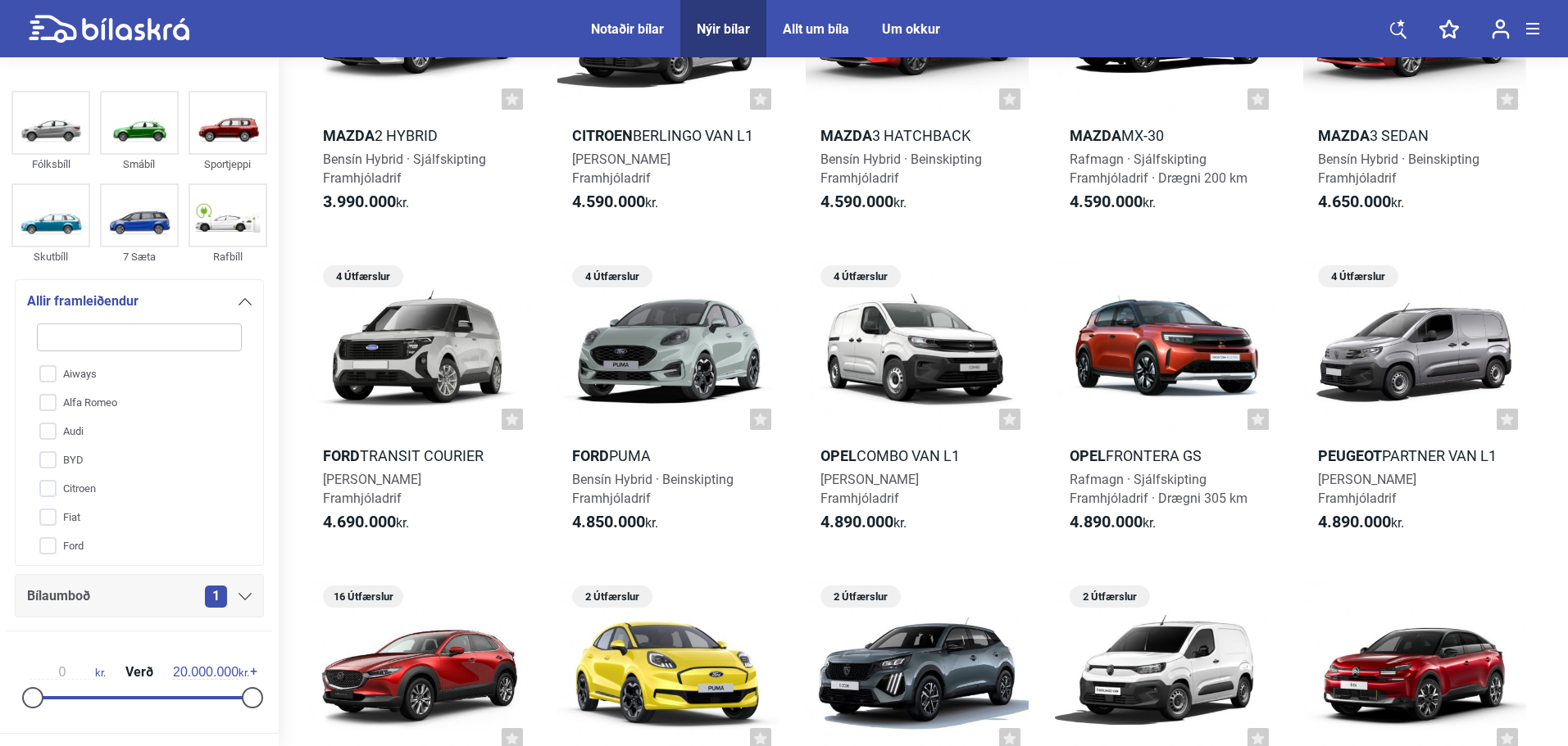
type input "m"
checkbox input "false"
type input "ma"
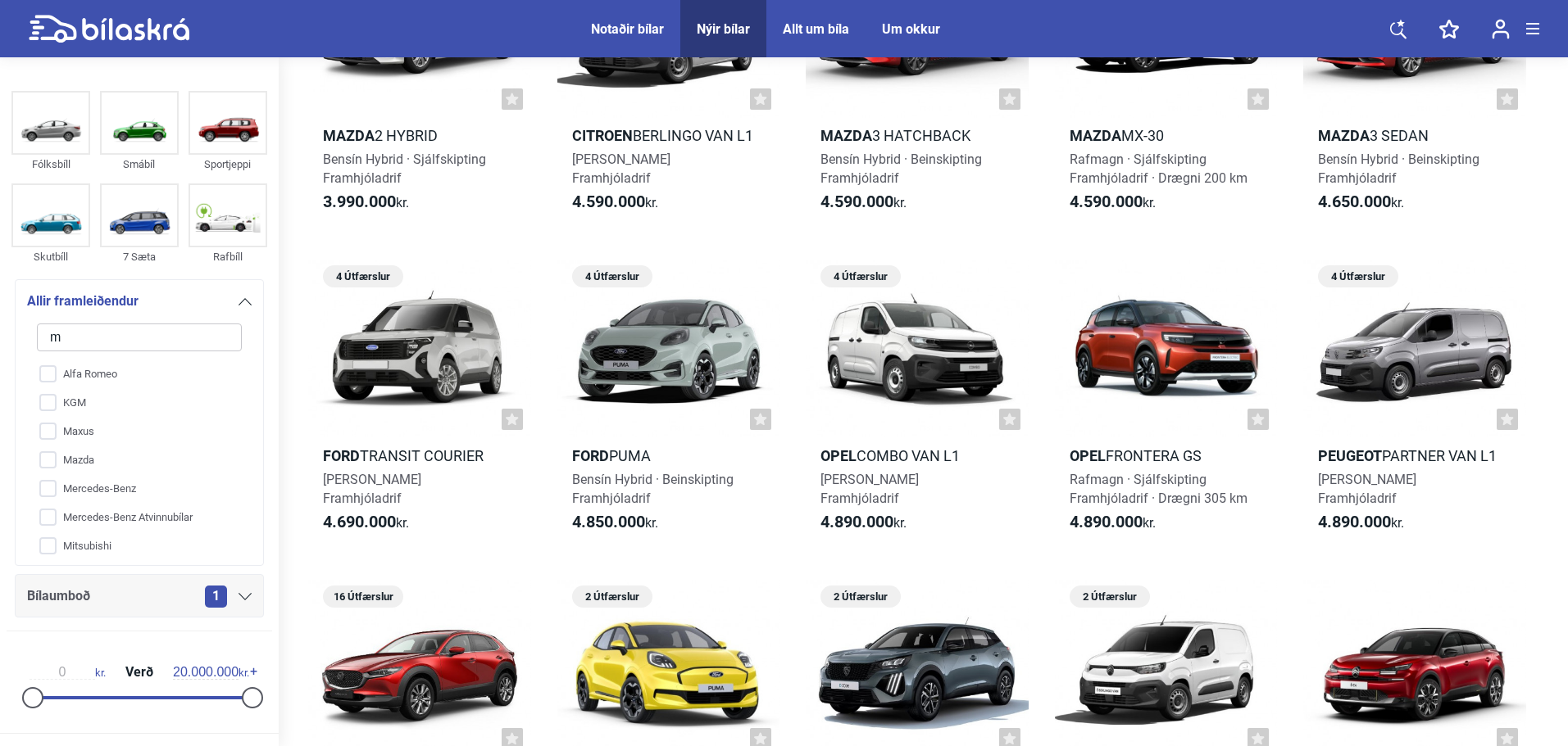
checkbox input "false"
type input "maz"
checkbox input "false"
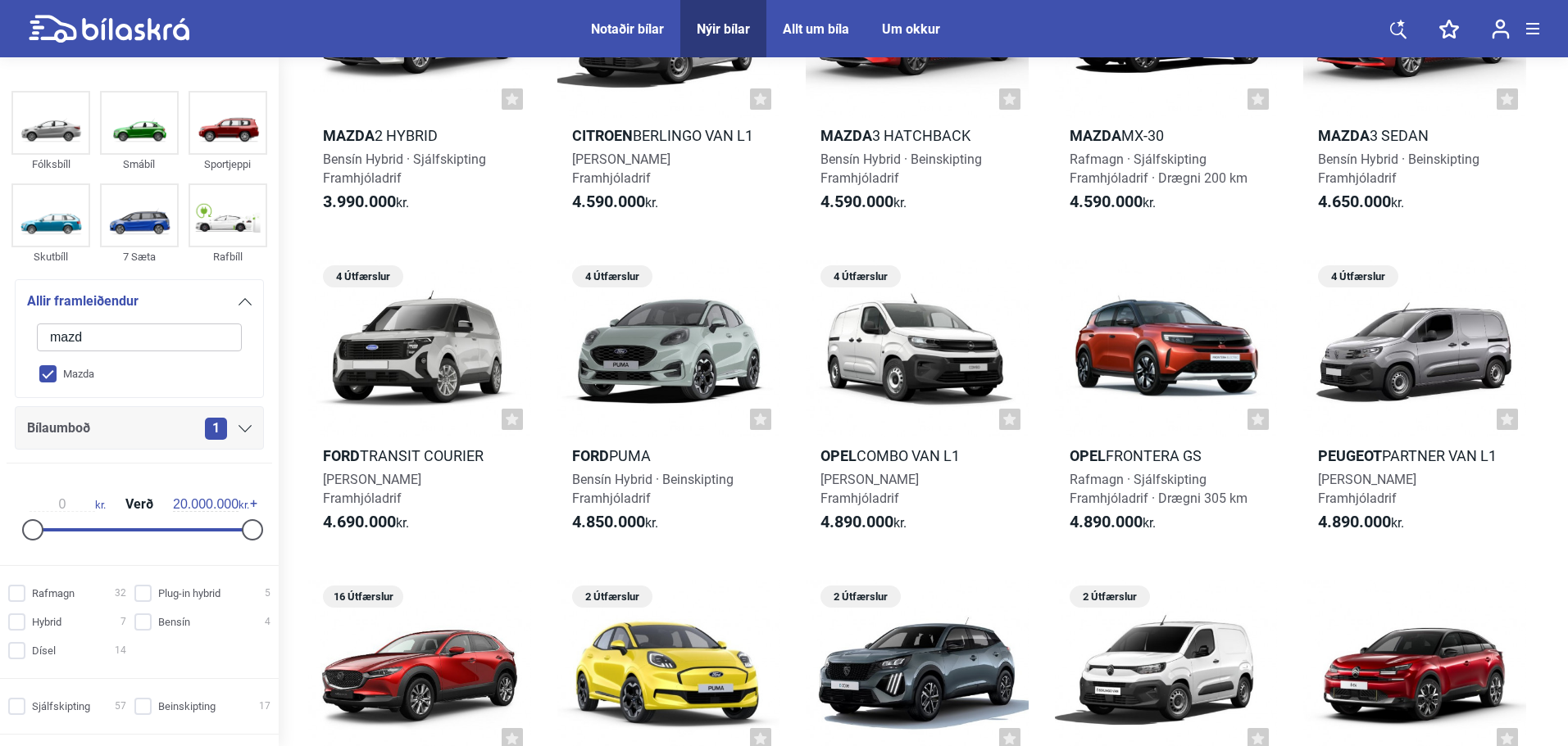
type input "mazda"
checkbox input "true"
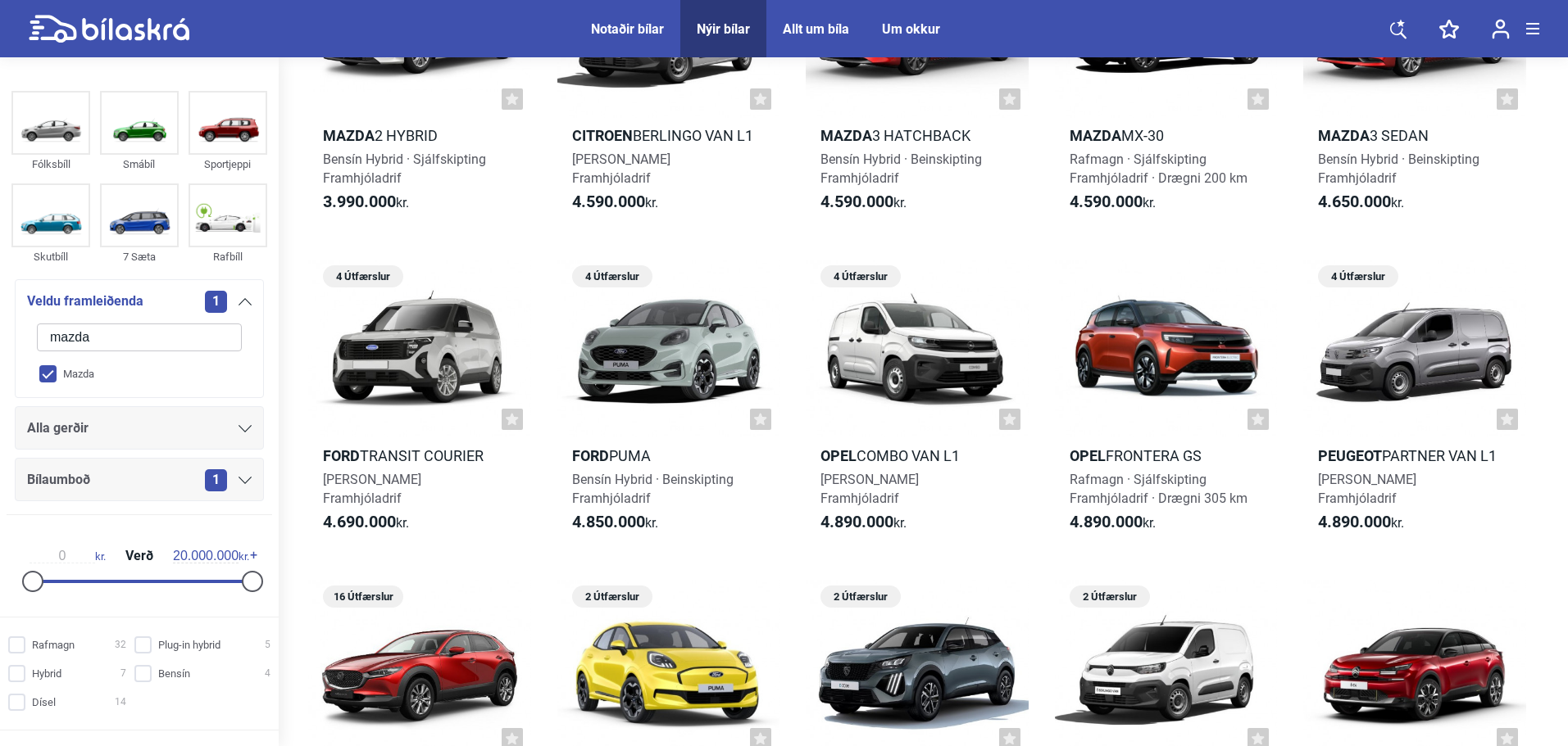
checkbox input "false"
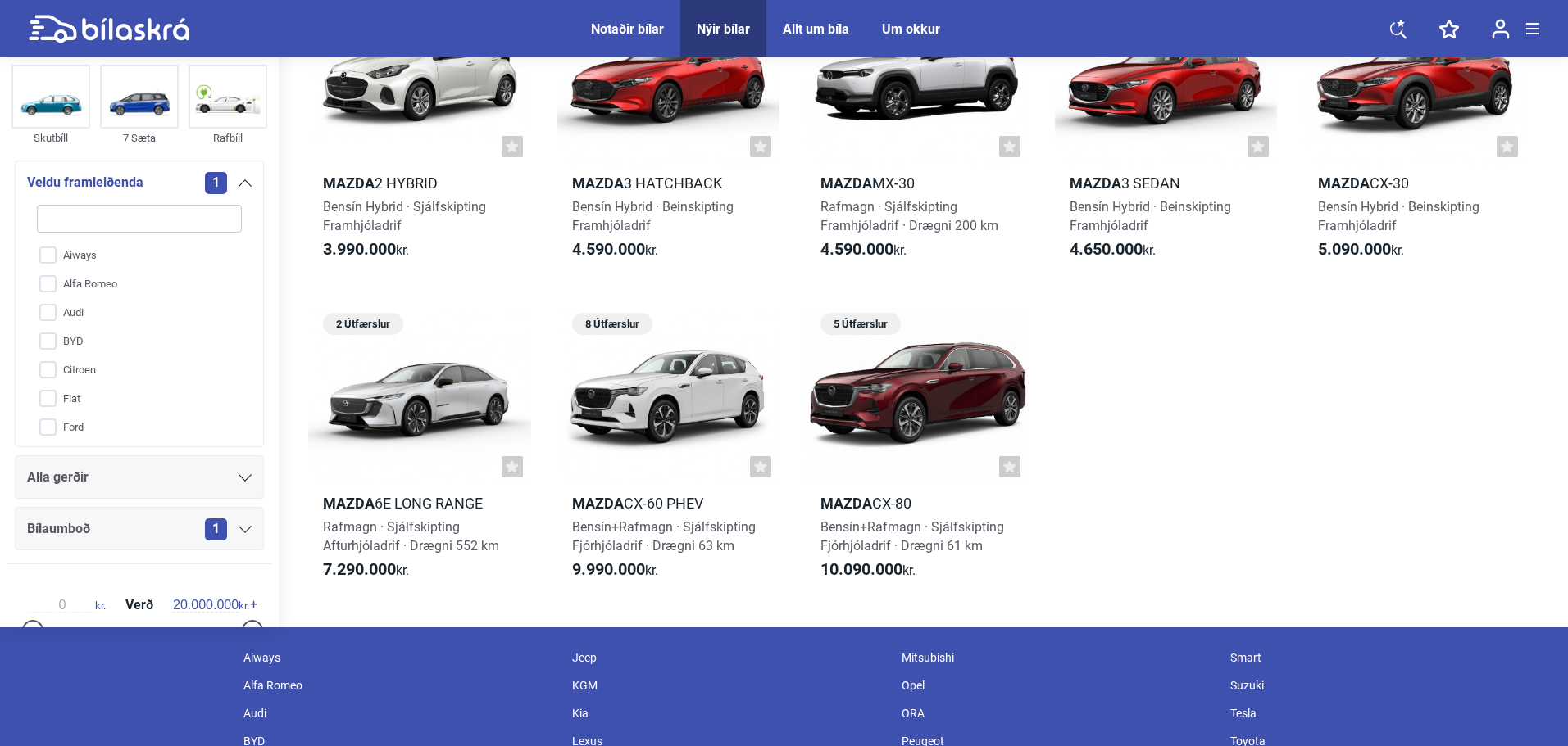
scroll to position [218, 0]
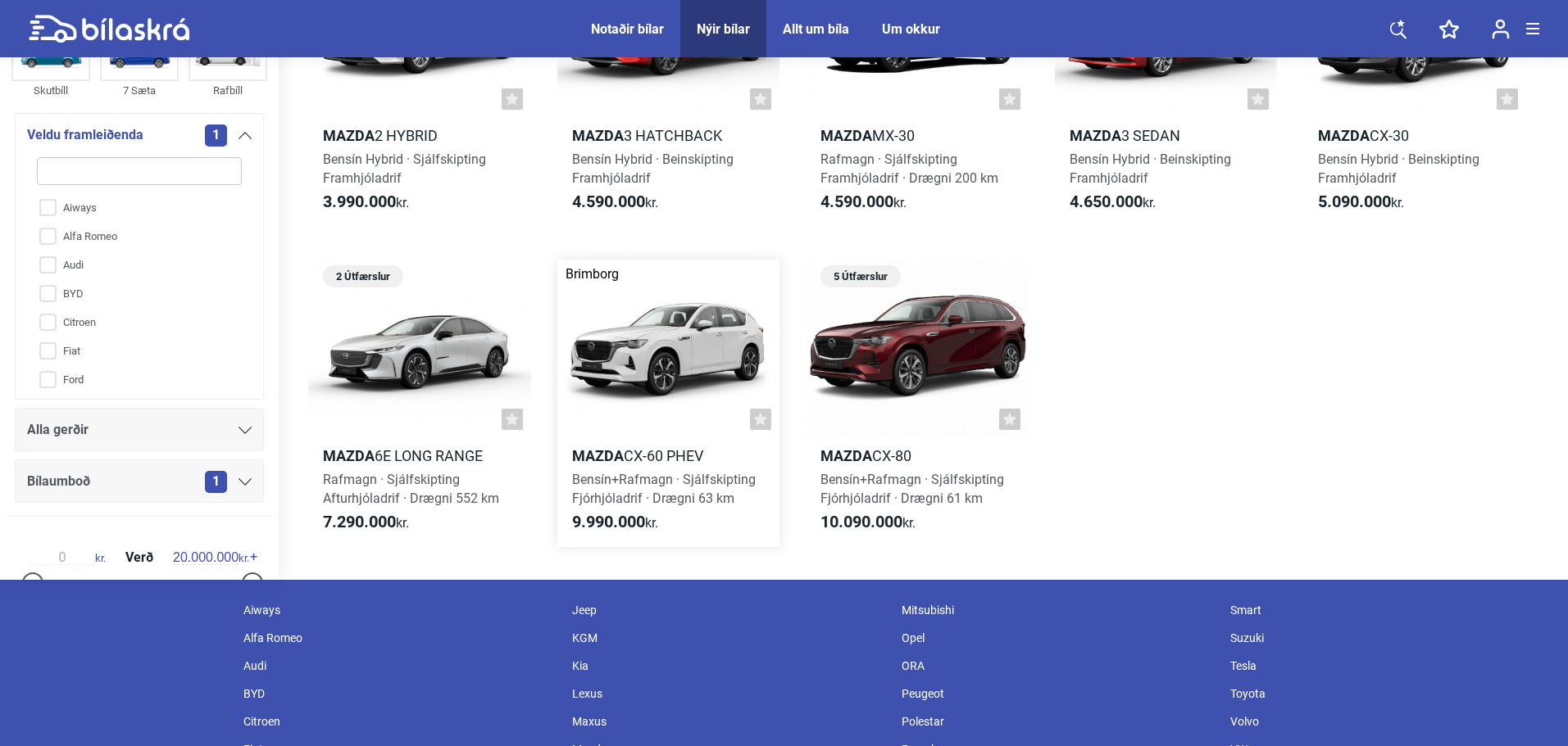
click at [670, 439] on link "Brimborg 8 Útfærslur Mazda CX-60 PHEV Bensín+Rafmagn · Sjálfskipting Fjórhjólad…" at bounding box center [668, 402] width 223 height 287
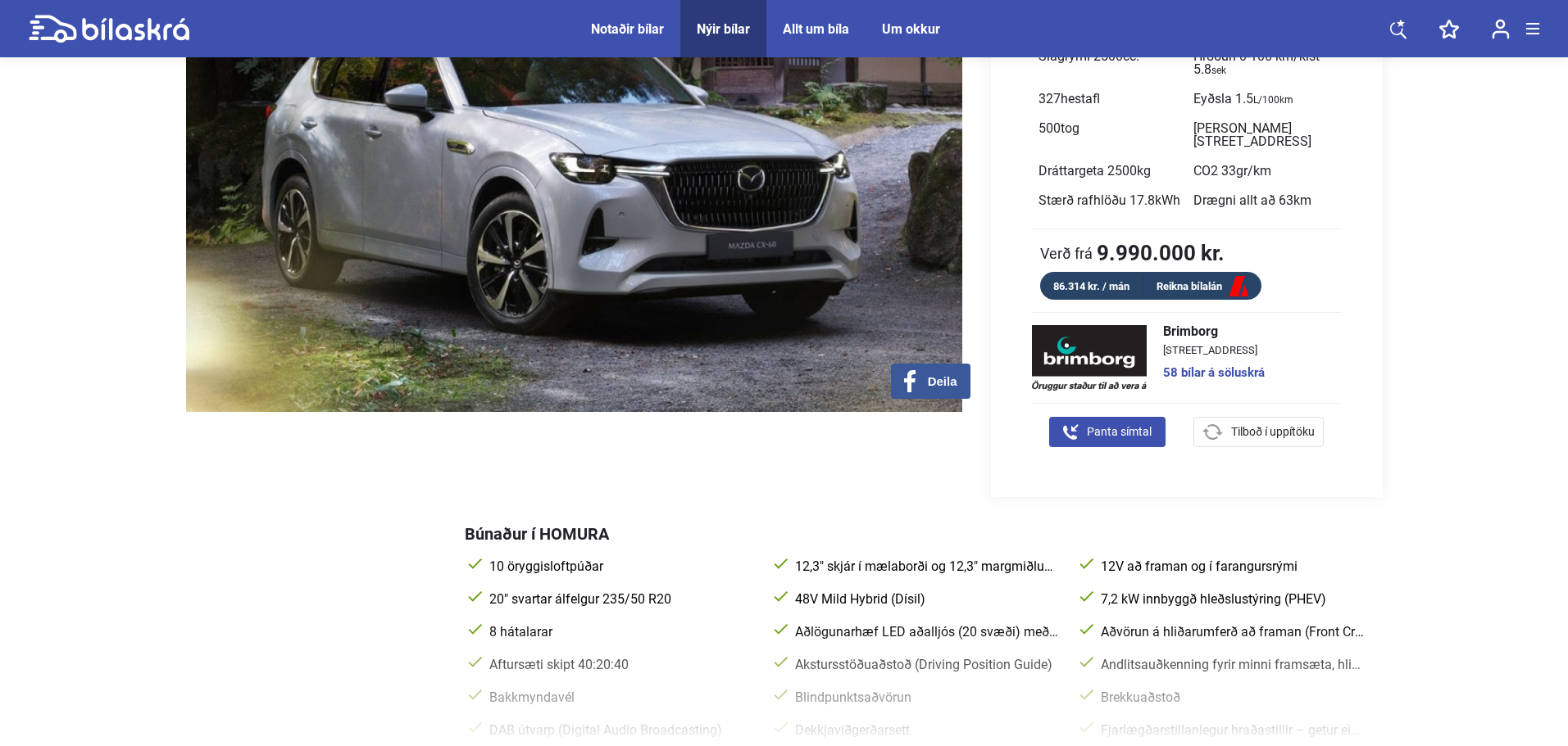
scroll to position [437, 0]
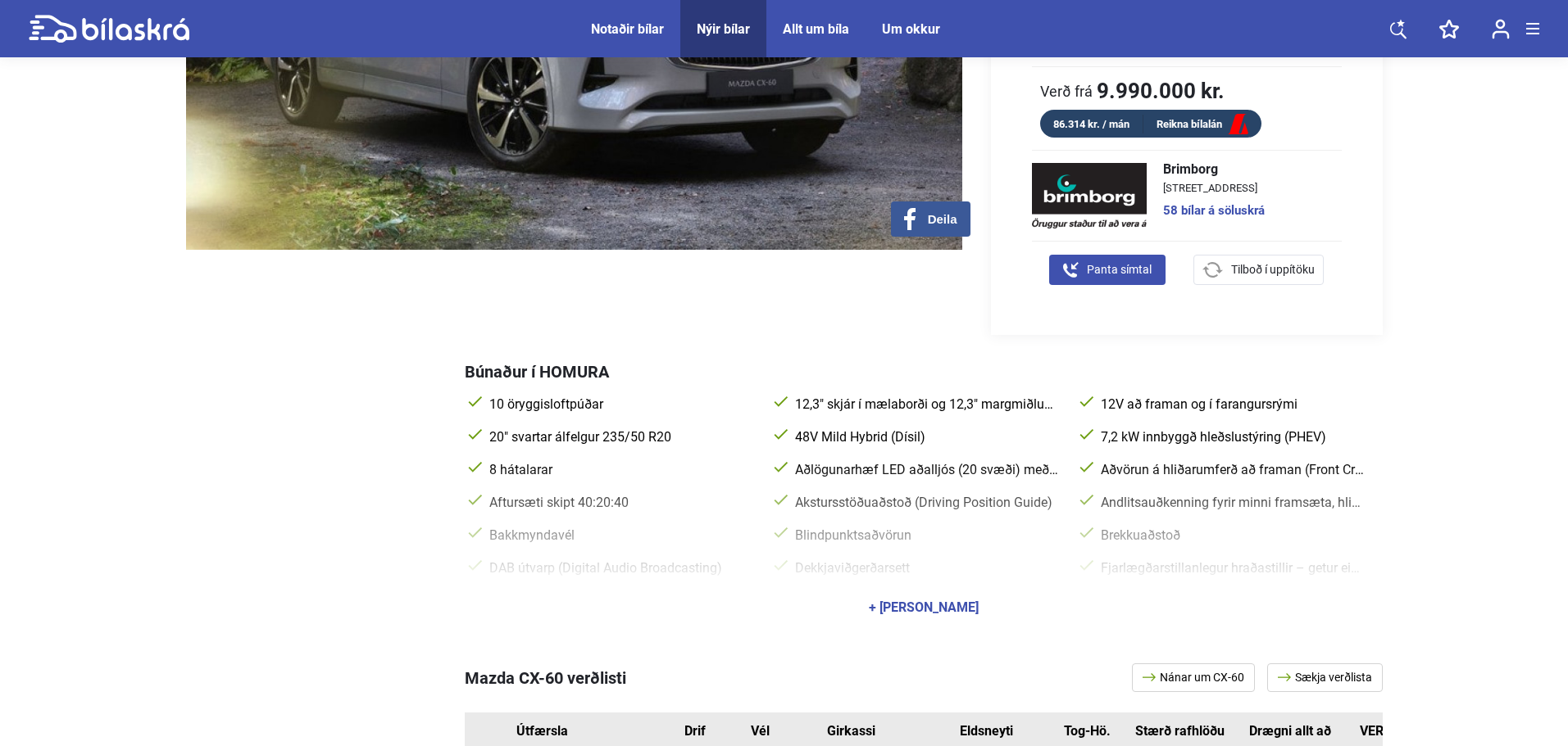
click at [1201, 220] on div "Brimborg [STREET_ADDRESS] 58 bílar á [GEOGRAPHIC_DATA]" at bounding box center [1213, 195] width 134 height 66
click at [1207, 211] on link "58 bílar á söluskrá" at bounding box center [1214, 211] width 102 height 12
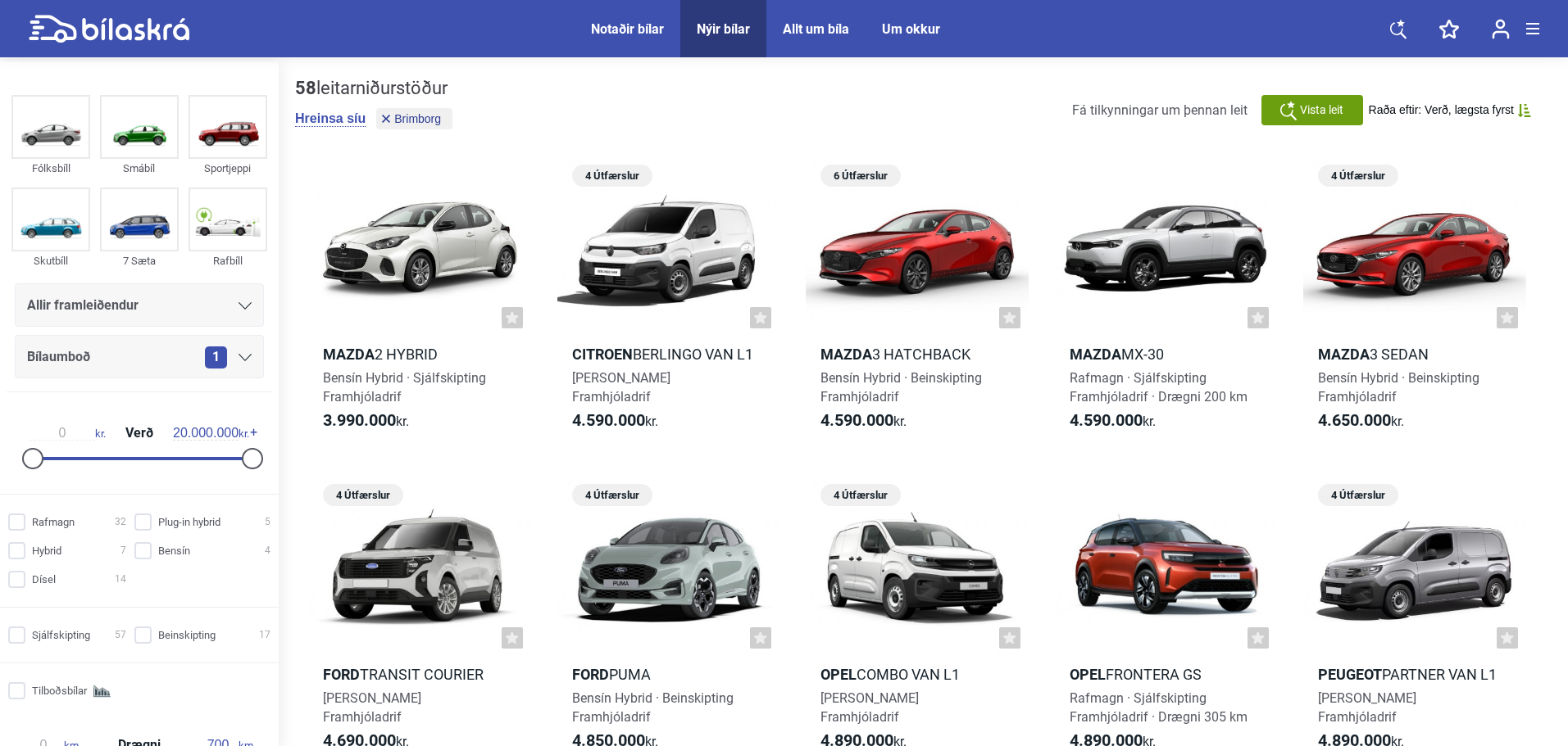
click at [1496, 107] on span "Raða eftir: Verð, lægsta fyrst" at bounding box center [1441, 110] width 145 height 14
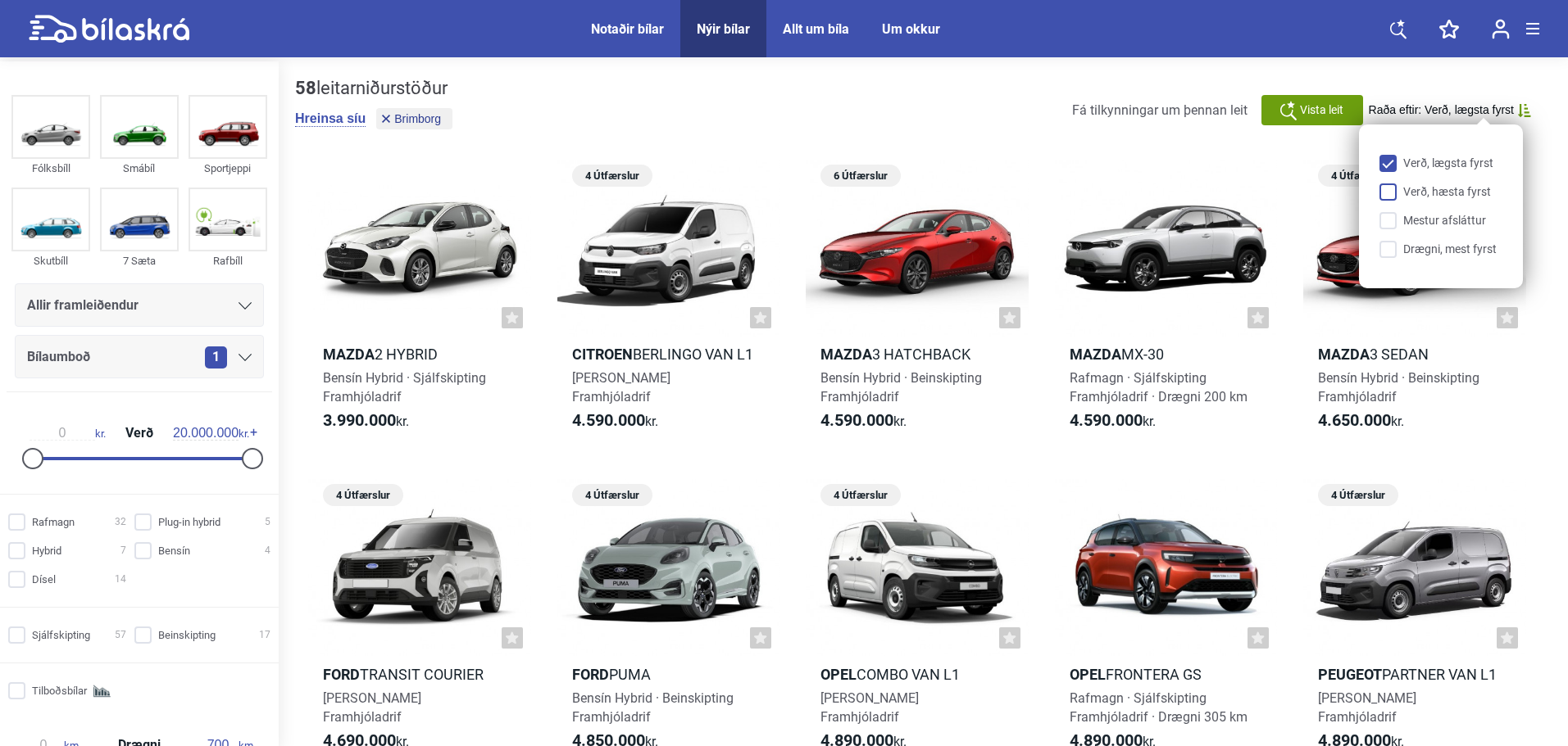
click at [1436, 191] on input "Verð, hæsta fyrst" at bounding box center [1443, 193] width 123 height 18
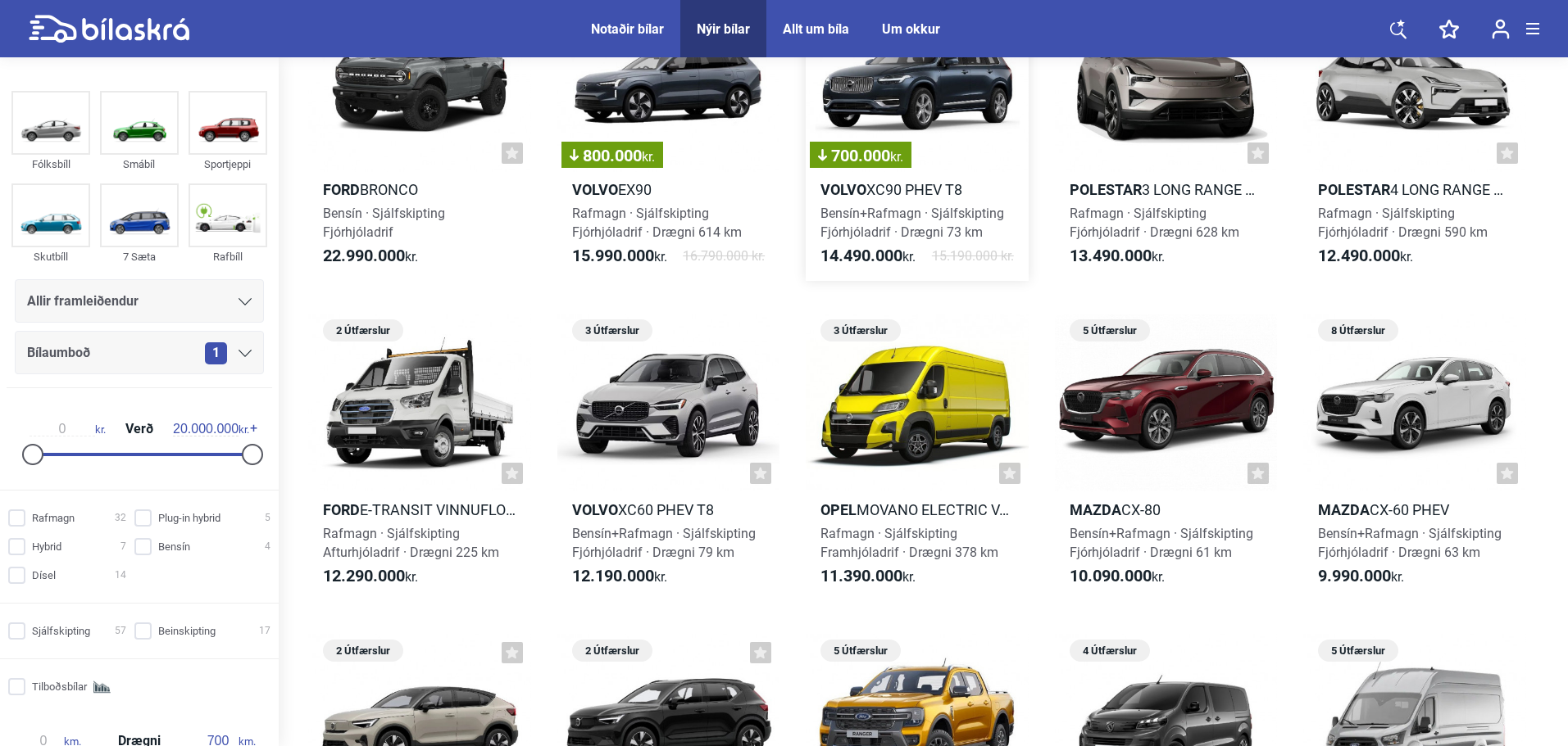
scroll to position [218, 0]
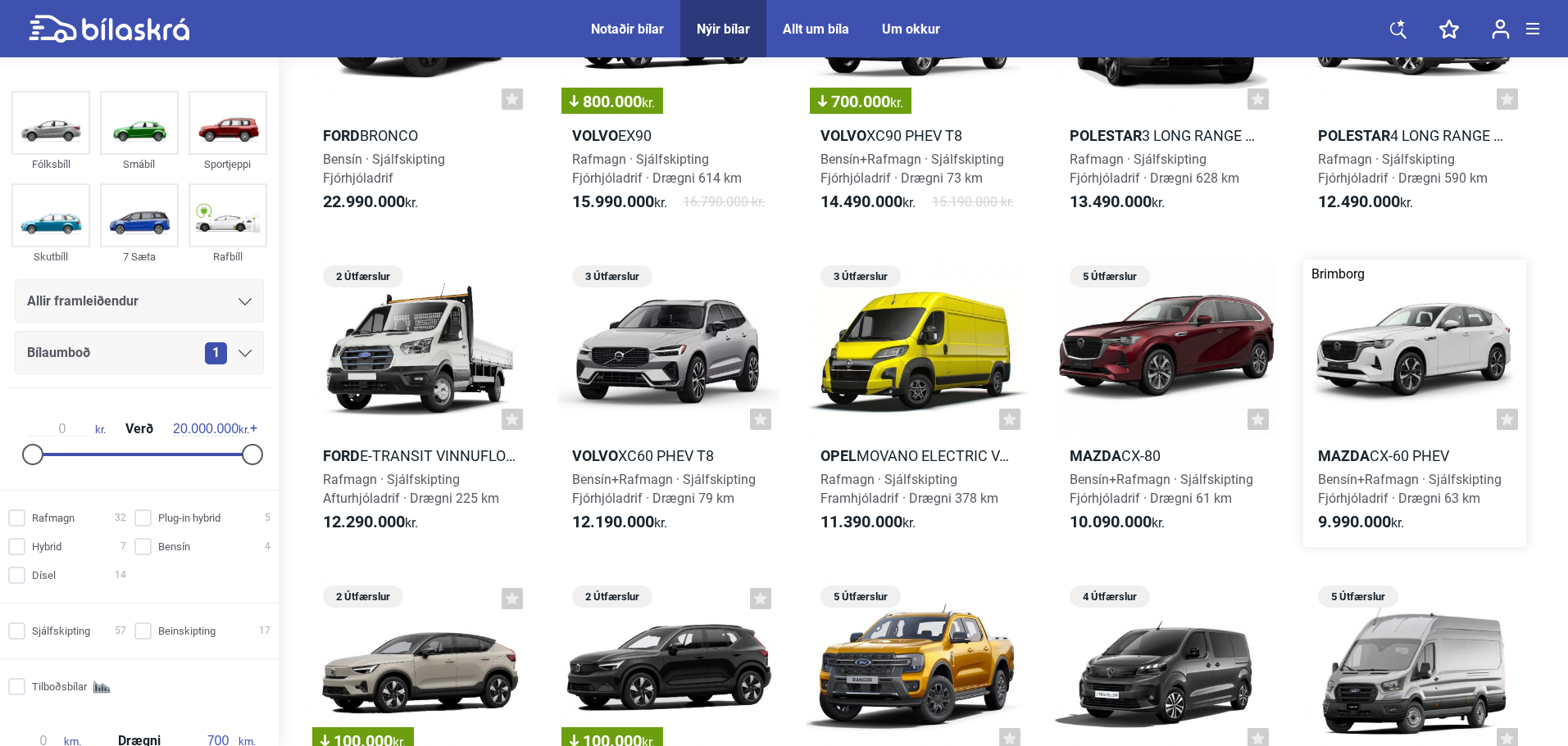
click at [1399, 318] on div at bounding box center [1415, 348] width 223 height 178
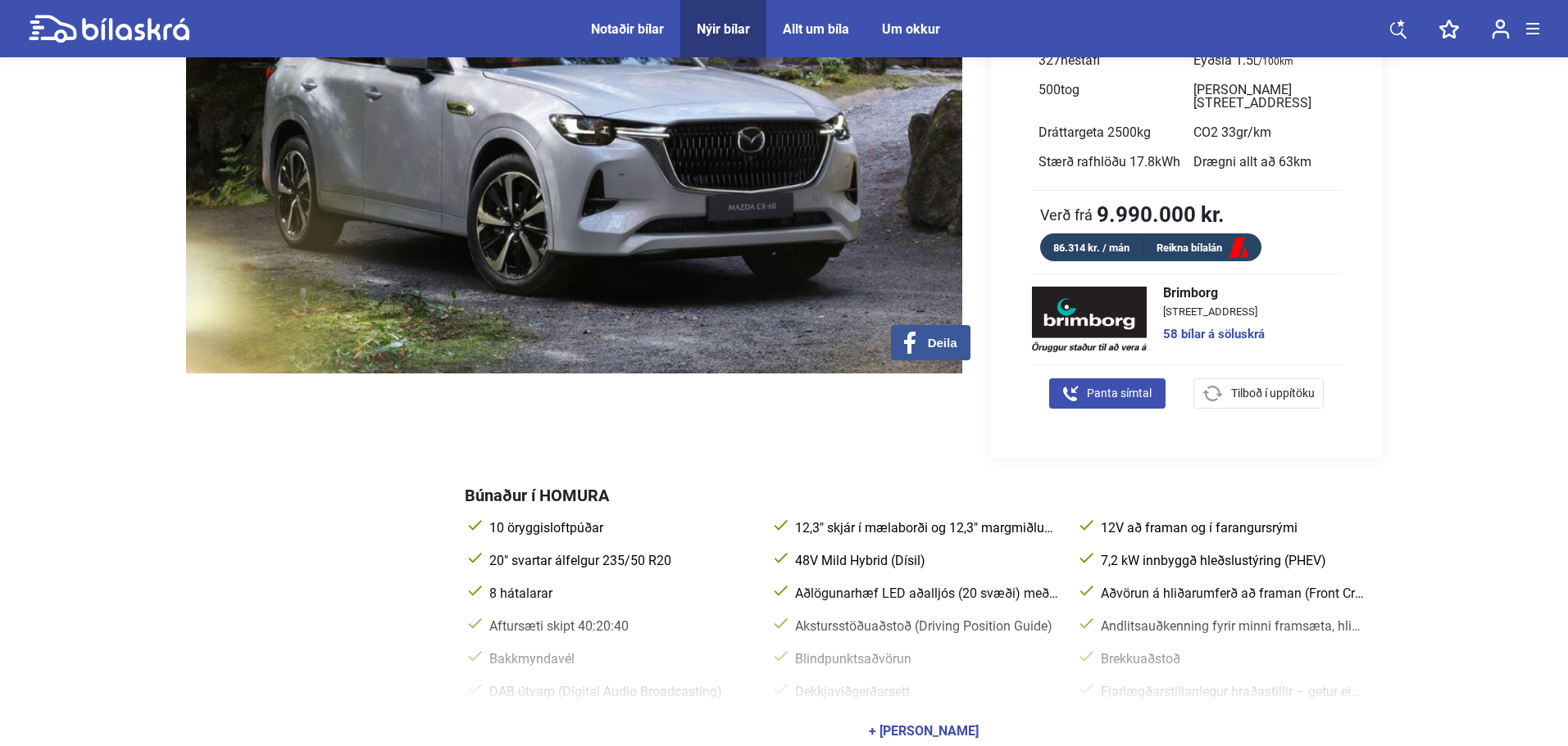
scroll to position [437, 0]
